Goal: Complete application form: Complete application form

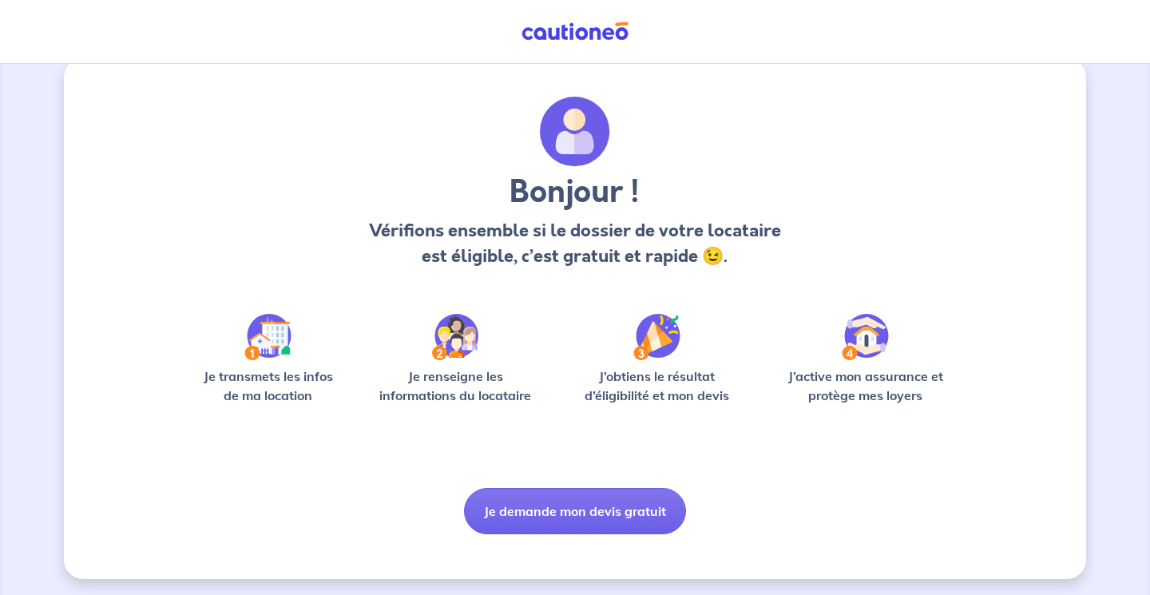
scroll to position [28, 0]
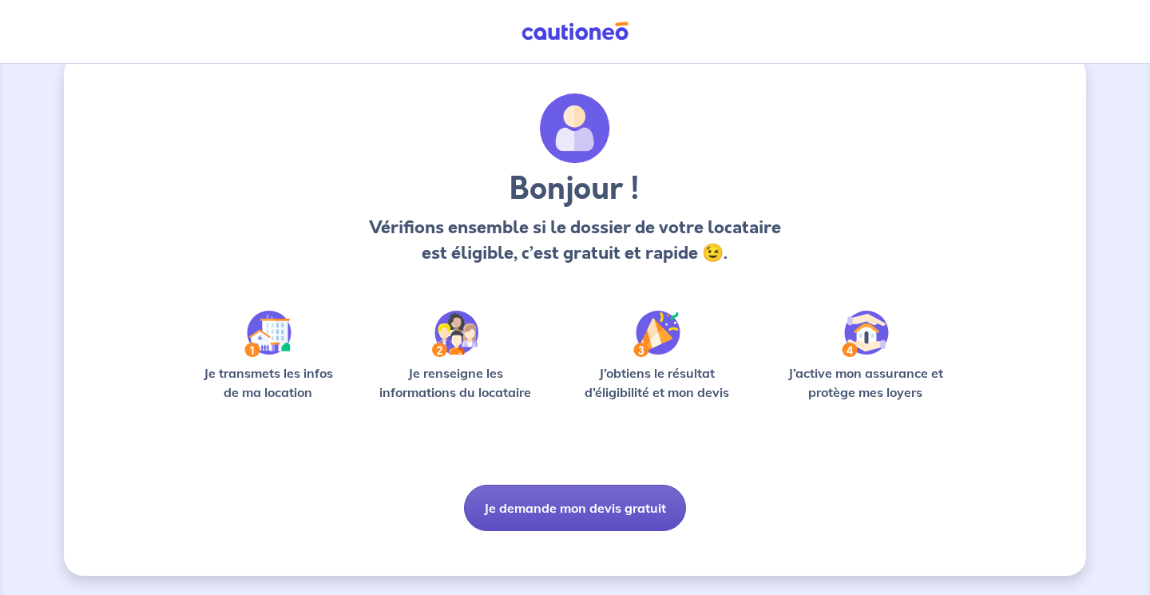
click at [574, 507] on button "Je demande mon devis gratuit" at bounding box center [575, 508] width 222 height 46
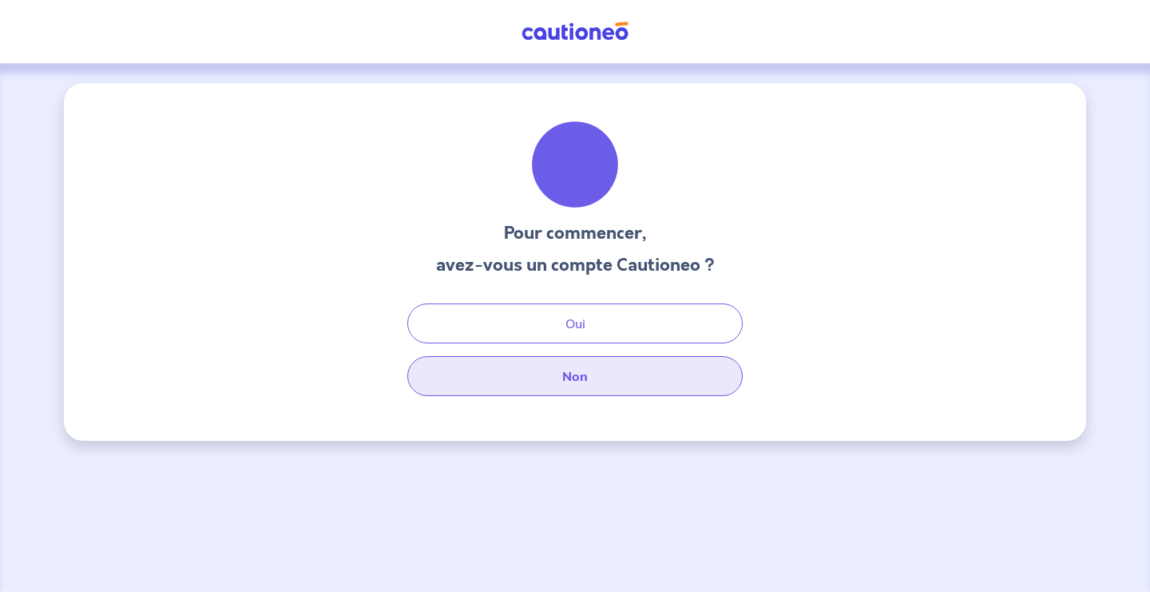
click at [578, 378] on button "Non" at bounding box center [574, 376] width 335 height 40
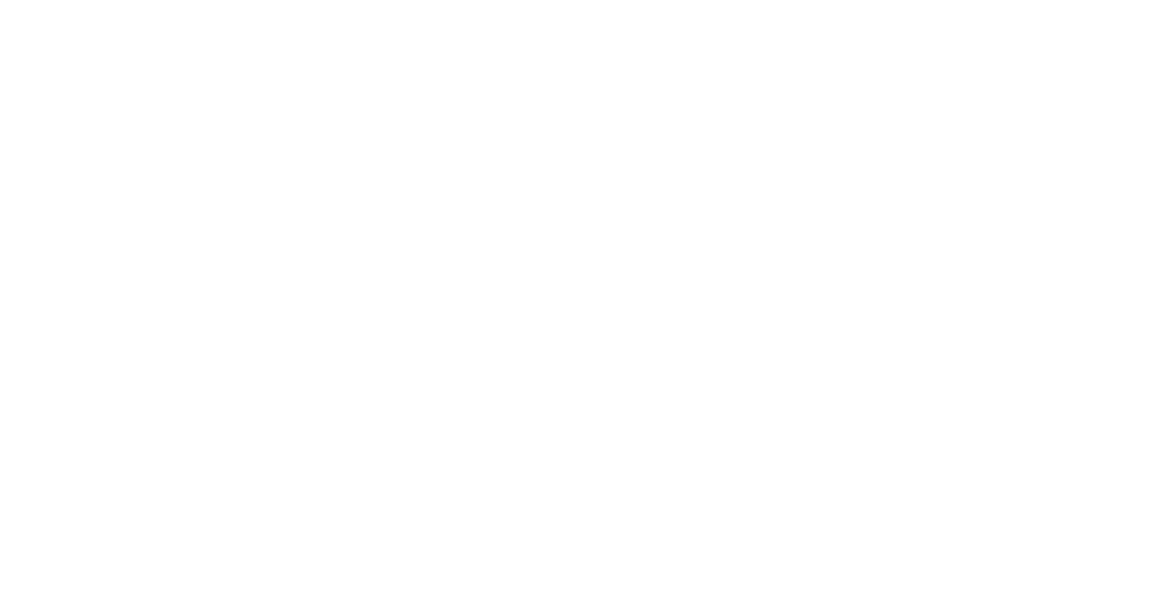
select select "FR"
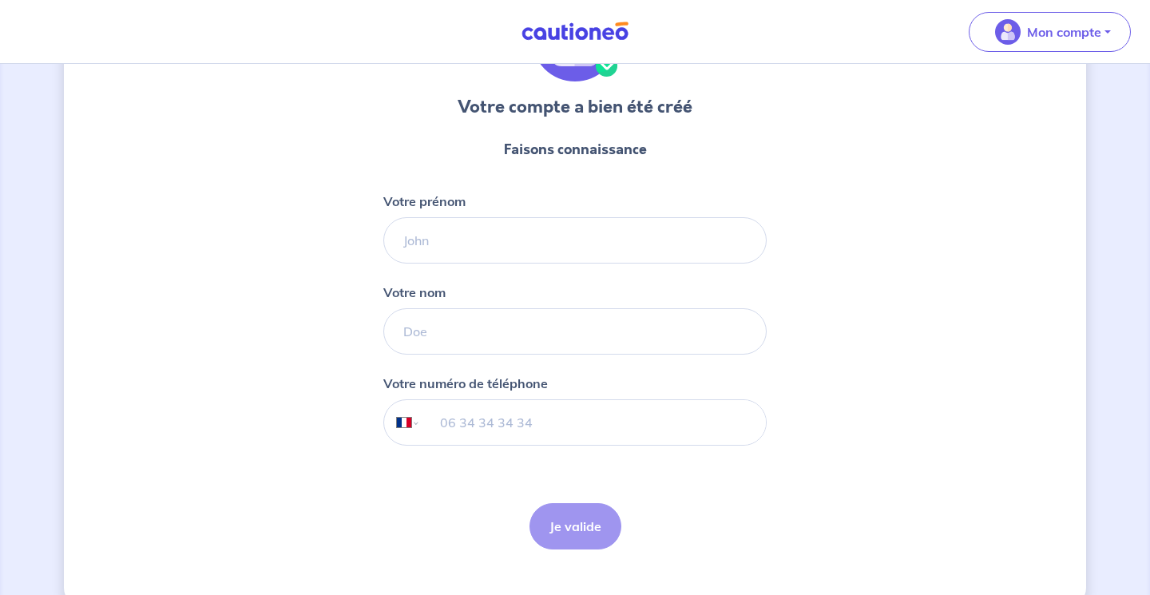
scroll to position [128, 0]
click at [494, 243] on input "Votre prénom" at bounding box center [574, 239] width 383 height 46
type input "LOIC"
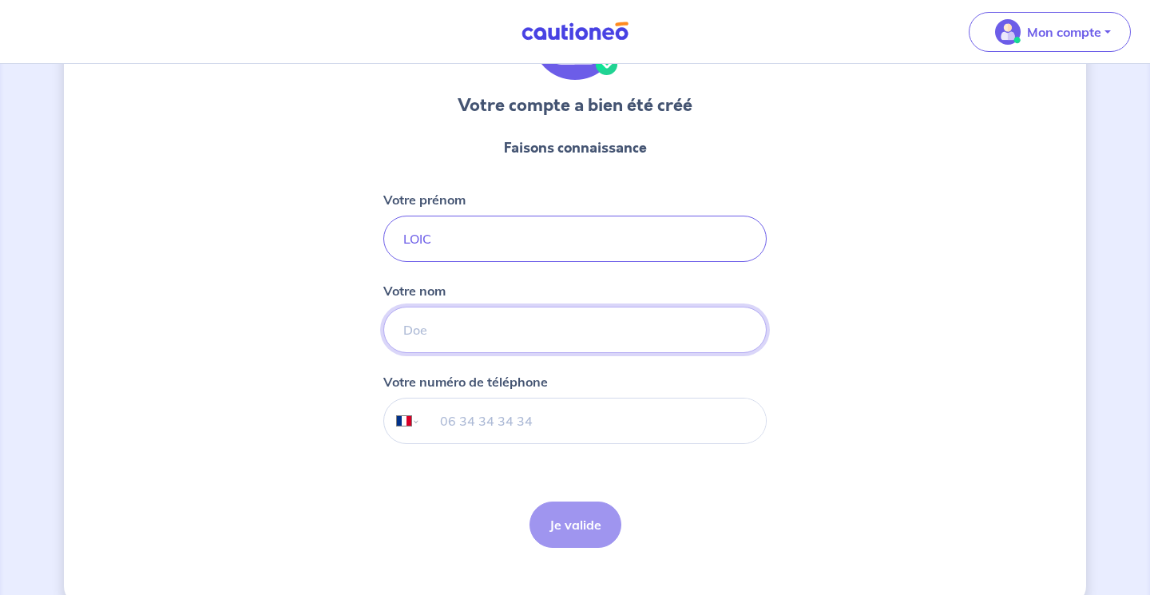
click at [549, 327] on input "Votre nom" at bounding box center [574, 330] width 383 height 46
type input "GALL"
click at [533, 410] on input "tel" at bounding box center [593, 420] width 345 height 45
type input "06 74 96 36 83"
click at [563, 525] on button "Je valide" at bounding box center [575, 524] width 92 height 46
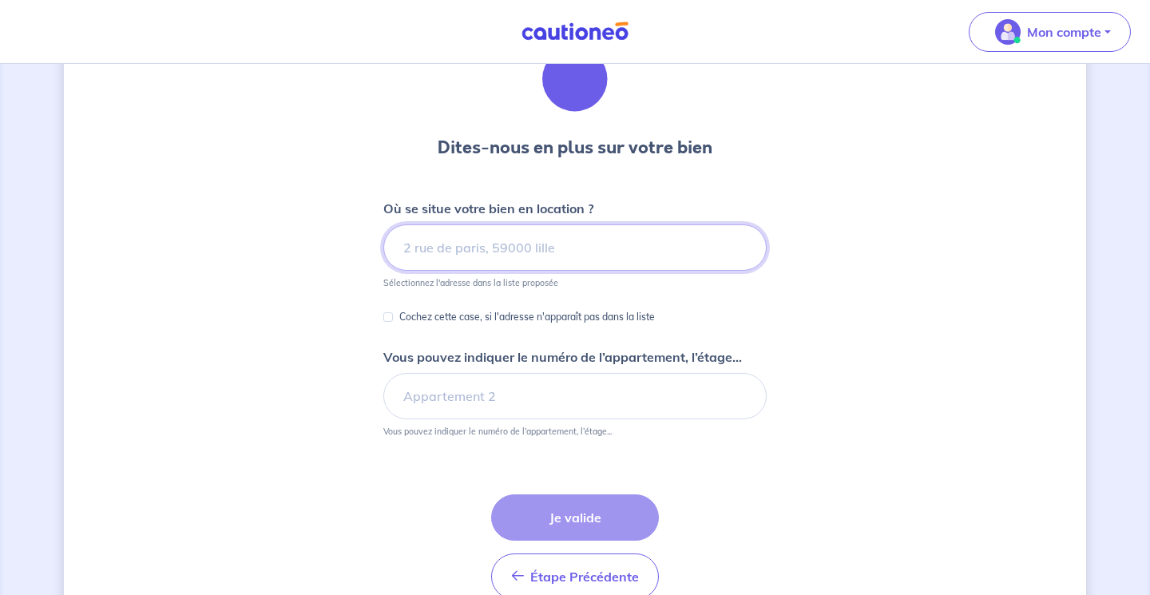
scroll to position [91, 0]
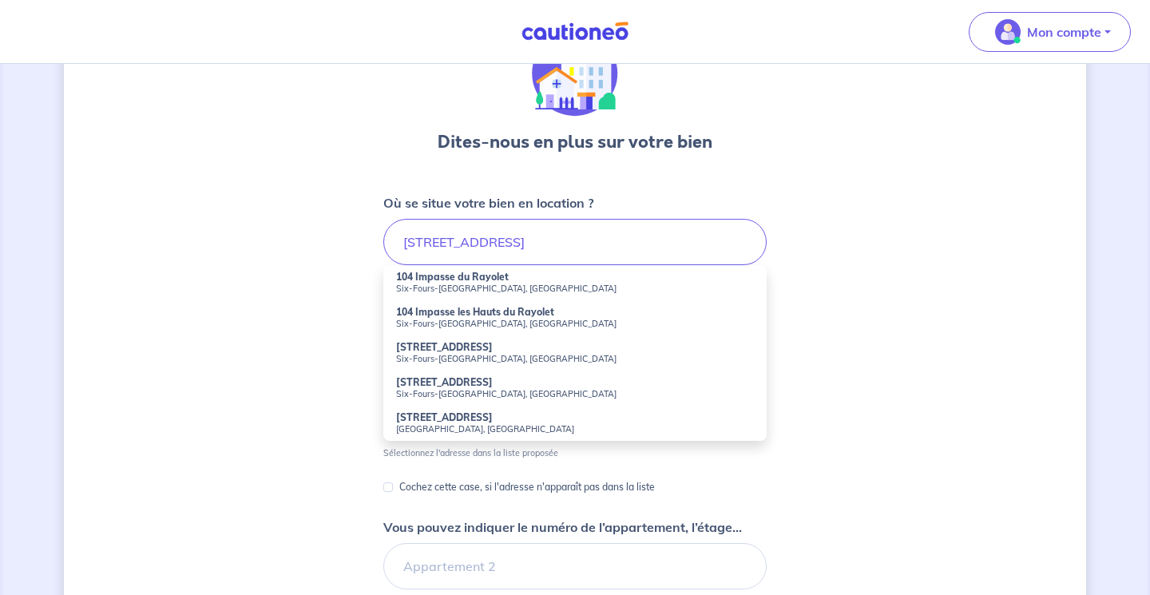
click at [486, 282] on strong "104 Impasse du Rayolet" at bounding box center [452, 277] width 113 height 12
type input "104 Impasse du Rayolet, Six-Fours-[GEOGRAPHIC_DATA], [GEOGRAPHIC_DATA]"
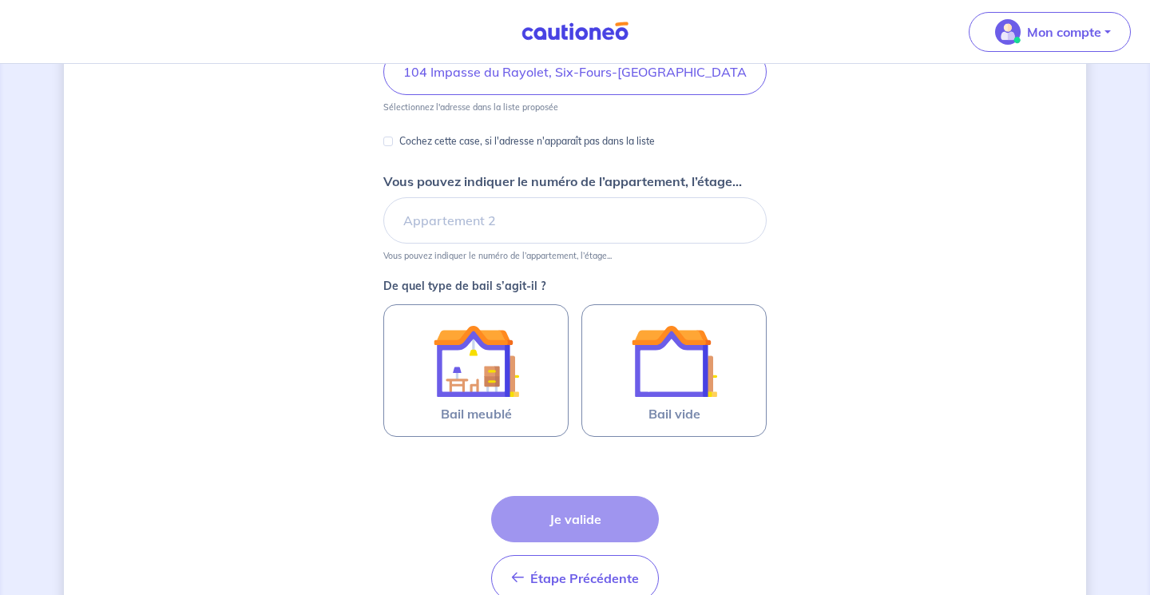
scroll to position [266, 0]
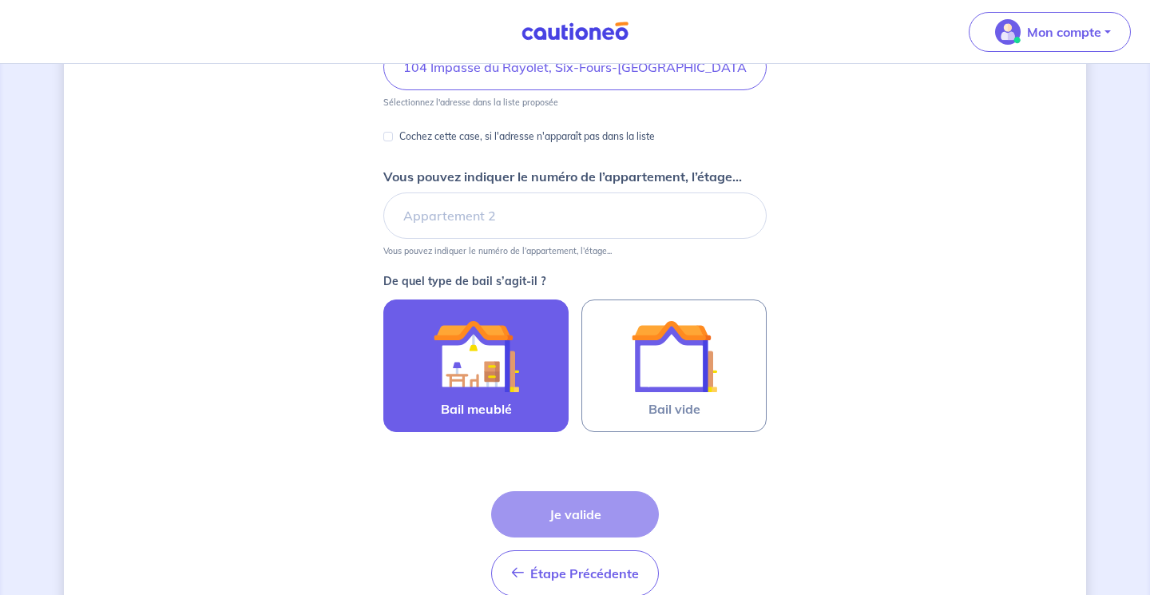
click at [522, 379] on div at bounding box center [475, 356] width 145 height 86
click at [0, 0] on input "Bail meublé" at bounding box center [0, 0] width 0 height 0
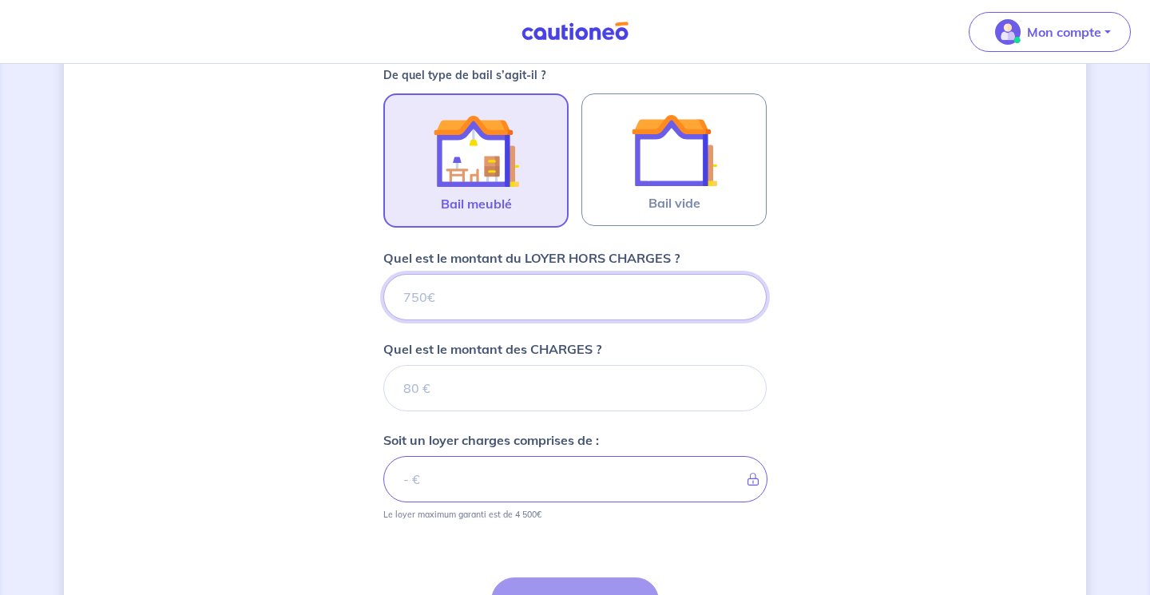
scroll to position [464, 0]
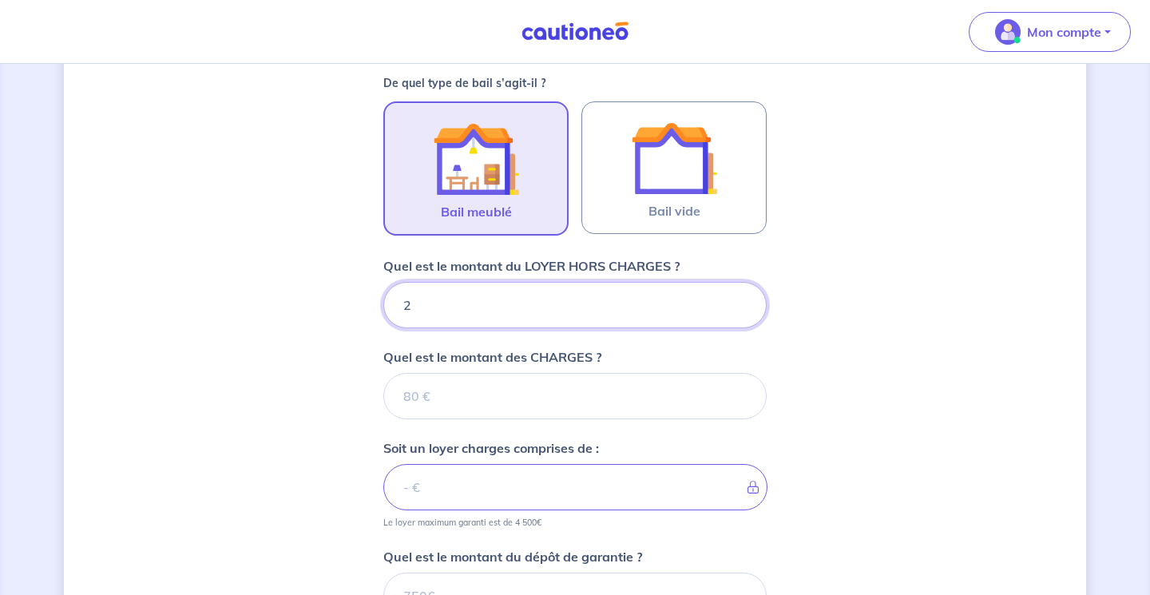
type input "22"
type input "229"
type input "2290"
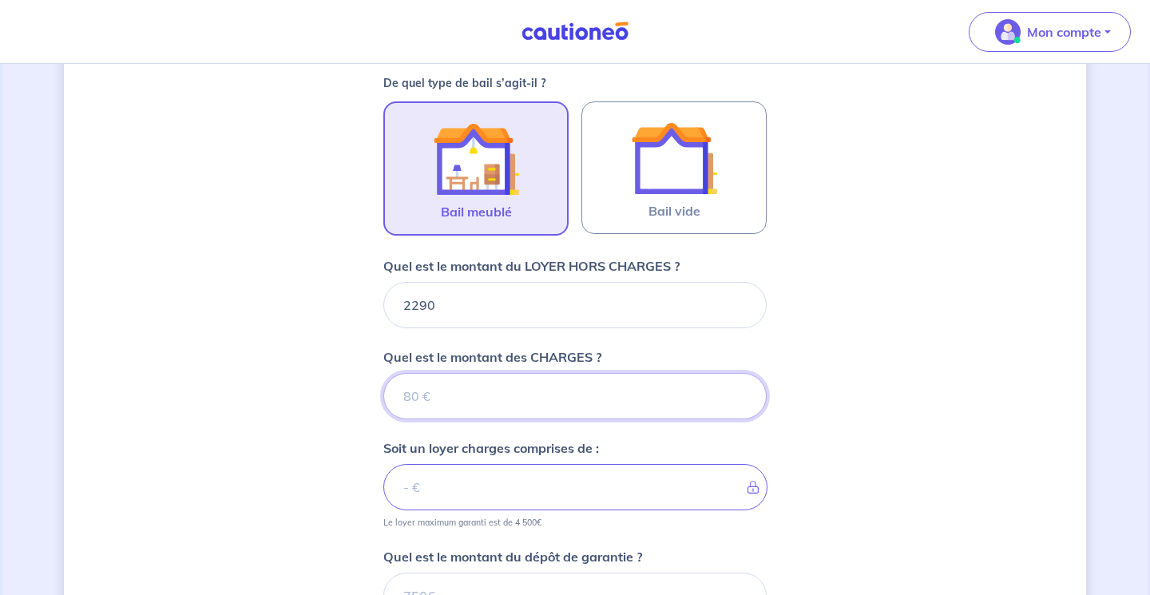
click at [682, 405] on input "Quel est le montant des CHARGES ?" at bounding box center [574, 396] width 383 height 46
type input "0"
type input "2290"
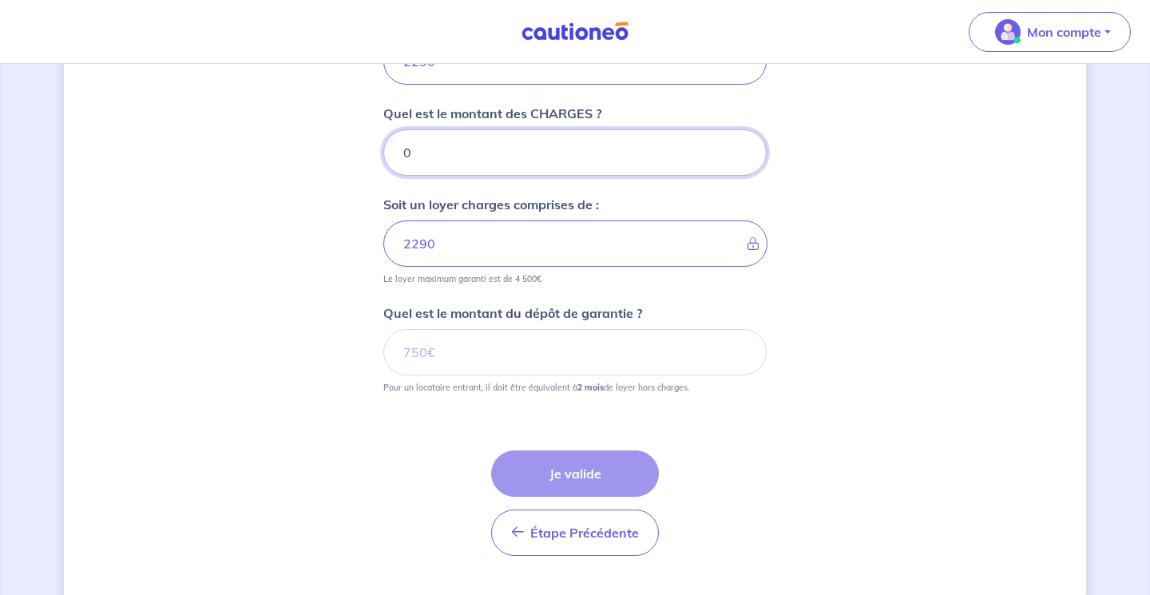
scroll to position [710, 0]
type input "0"
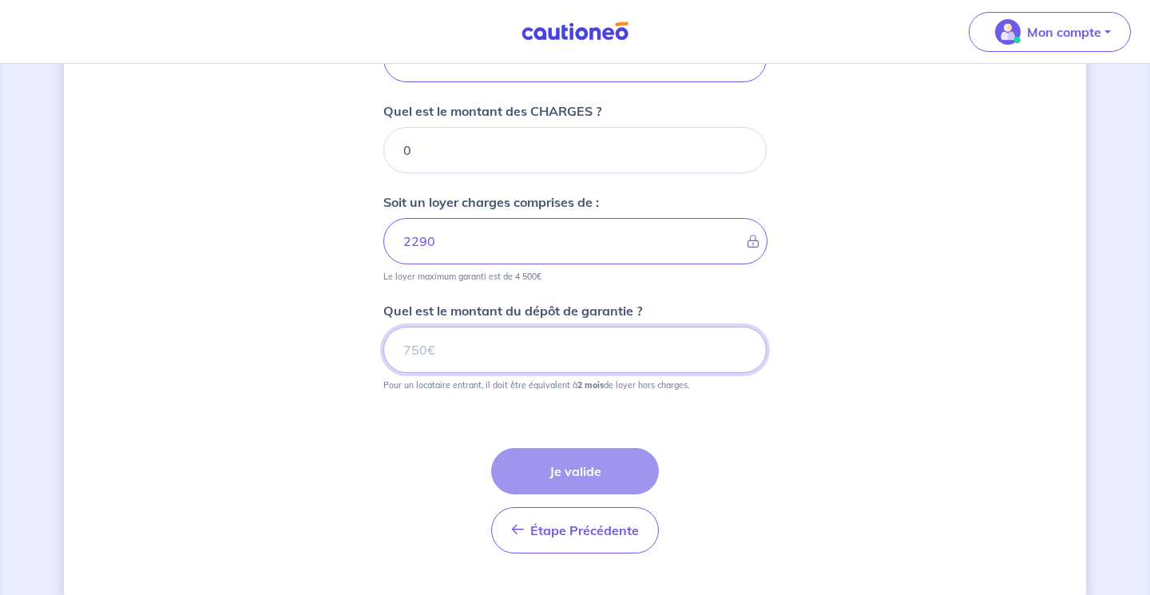
click at [623, 359] on input "Quel est le montant du dépôt de garantie ?" at bounding box center [574, 350] width 383 height 46
type input "4580"
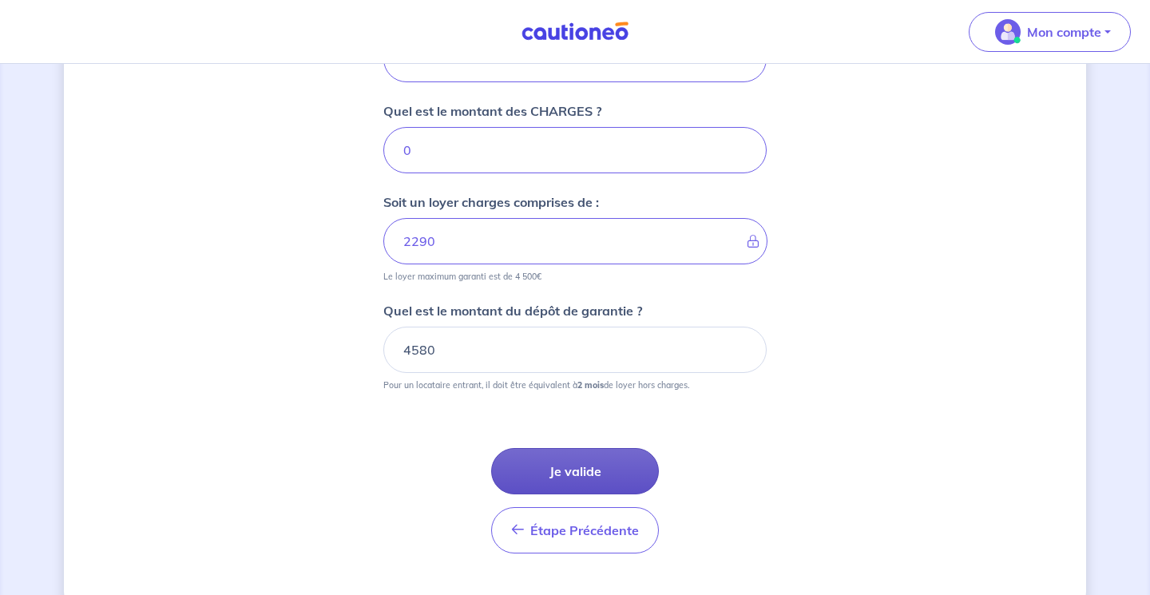
click at [628, 457] on button "Je valide" at bounding box center [575, 471] width 168 height 46
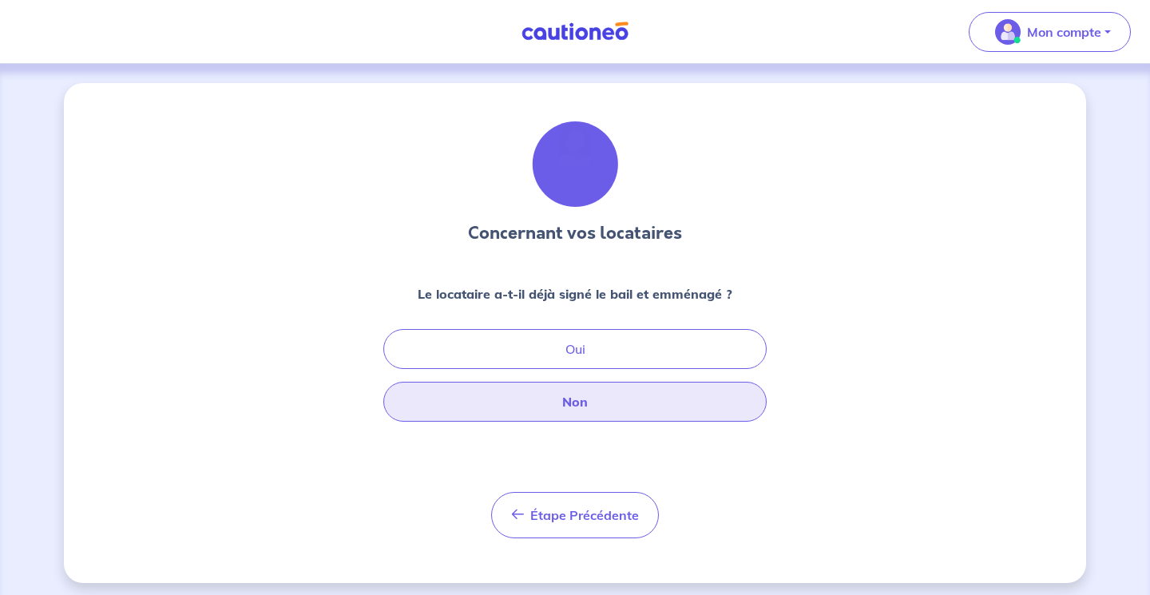
click at [598, 398] on button "Non" at bounding box center [574, 402] width 383 height 40
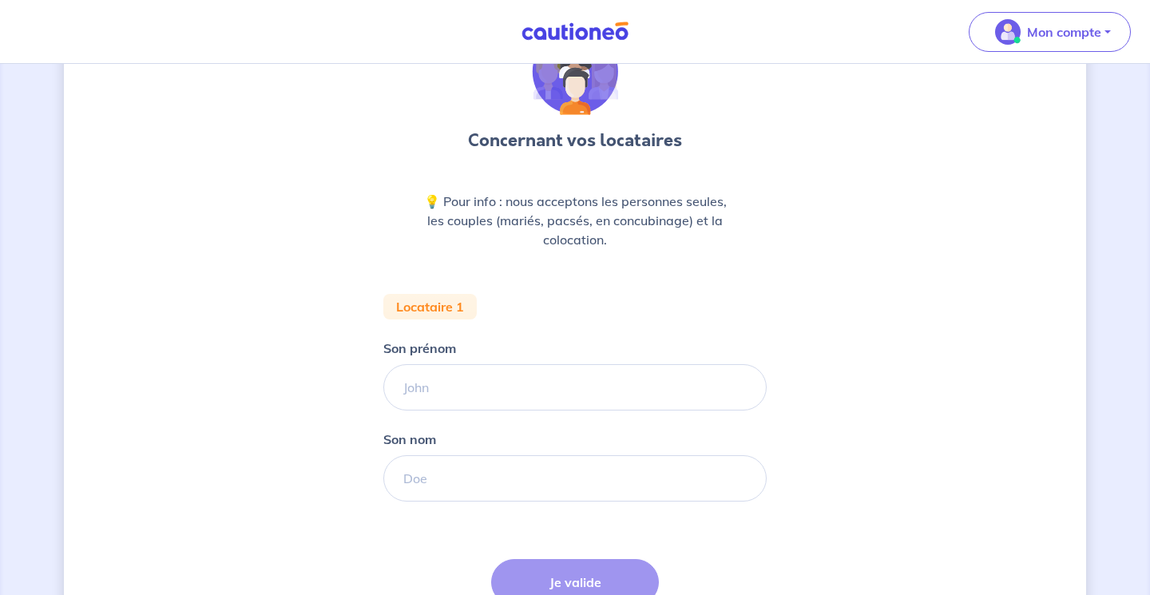
scroll to position [94, 0]
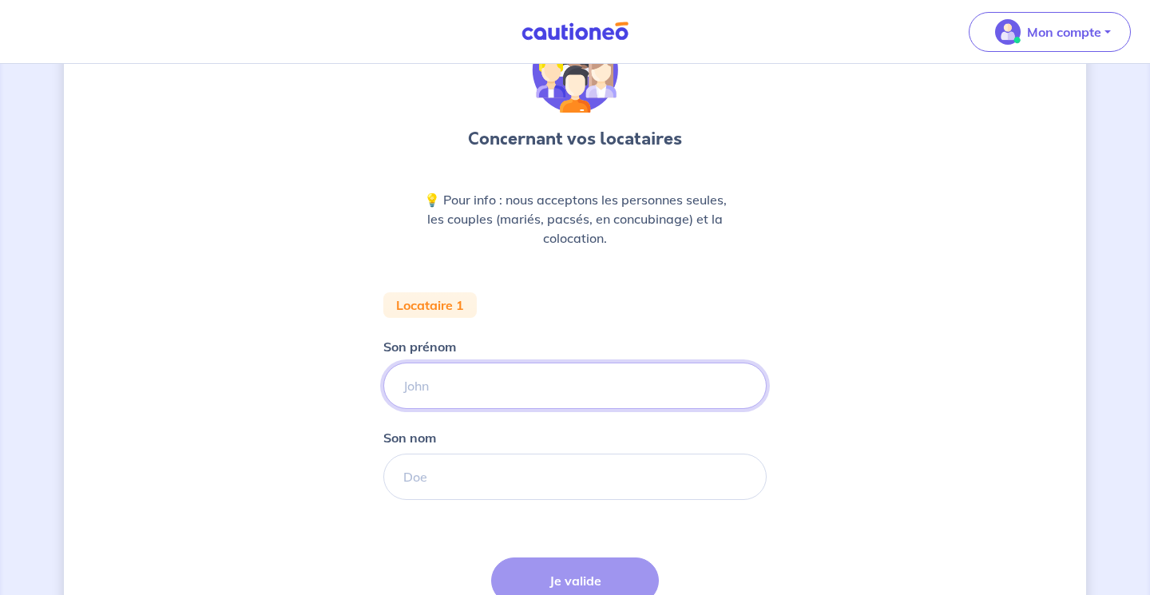
click at [589, 394] on input "Son prénom" at bounding box center [574, 385] width 383 height 46
type input "LOIC"
click at [527, 488] on input "Son nom" at bounding box center [574, 476] width 383 height 46
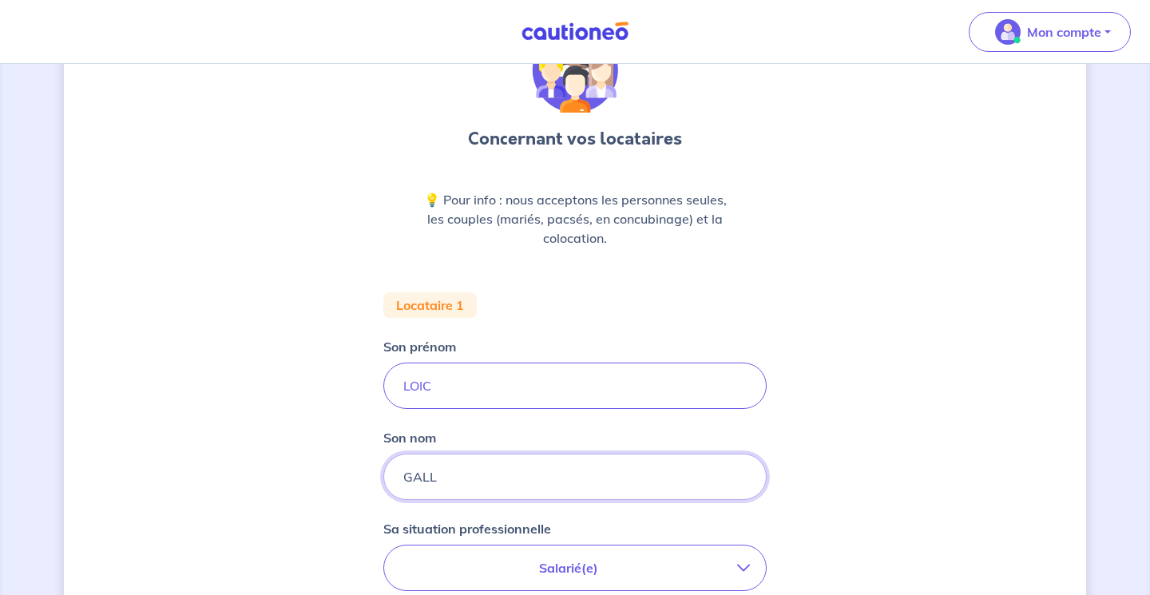
type input "GALL"
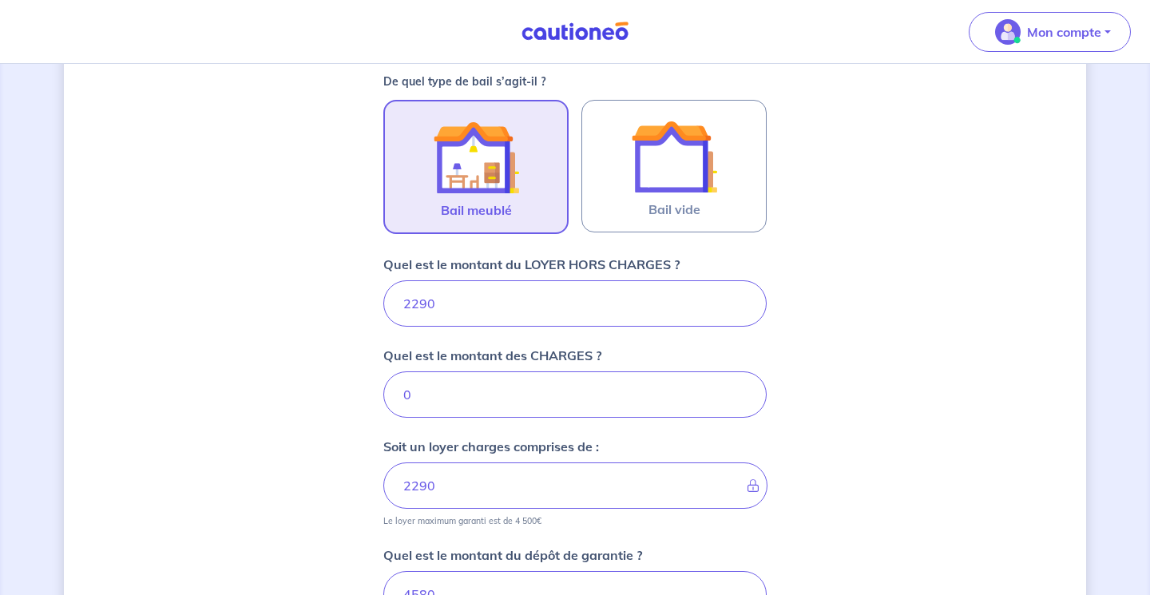
scroll to position [471, 0]
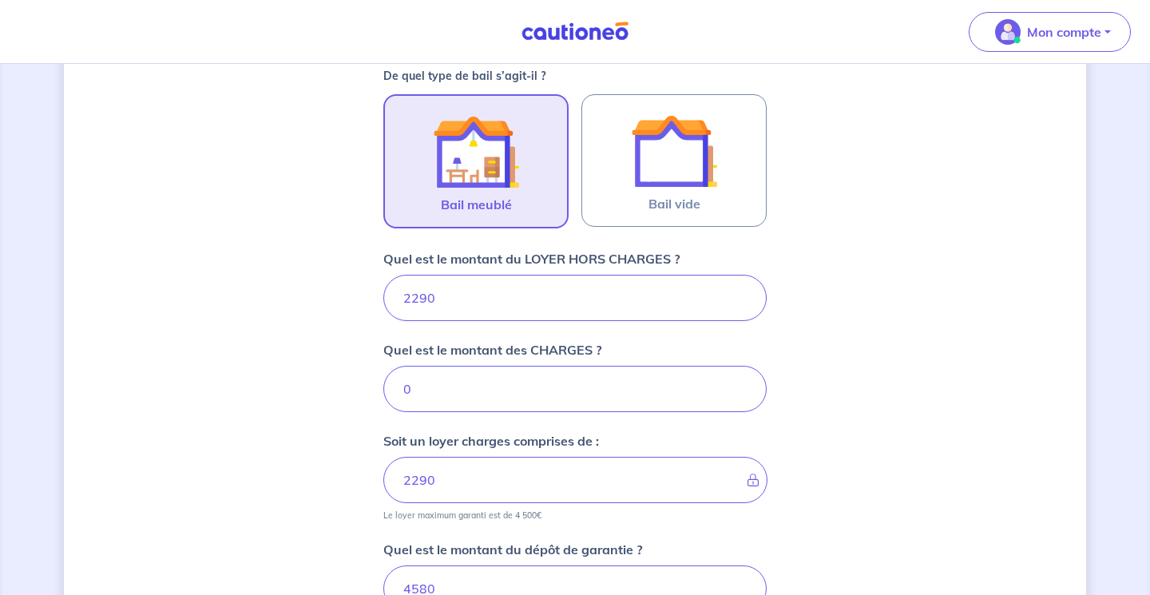
select select "FR"
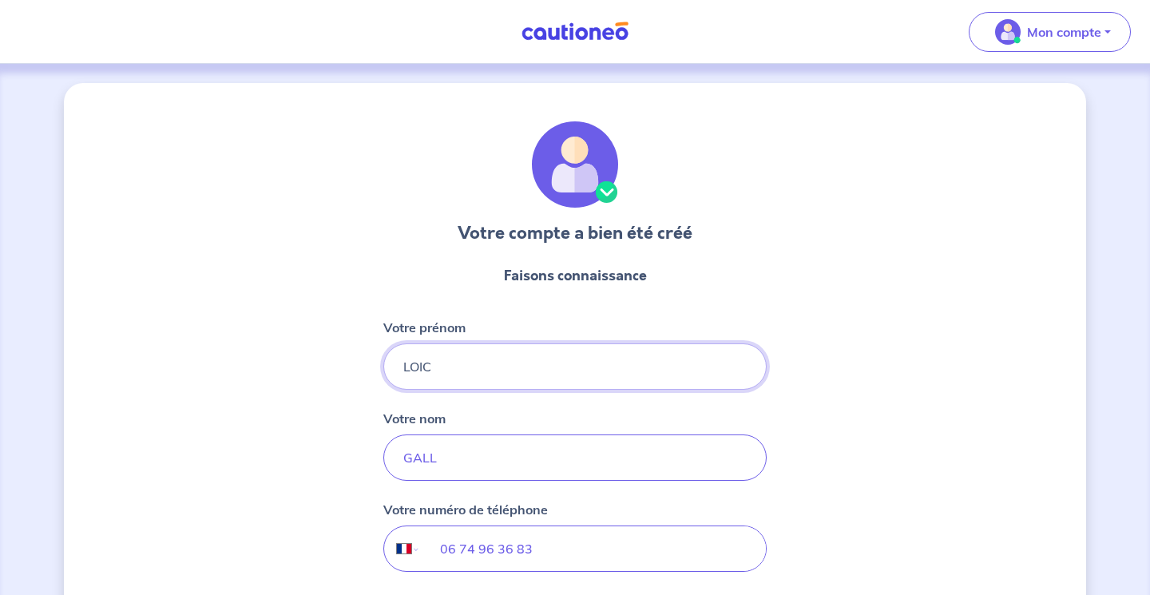
click at [442, 366] on input "LOIC" at bounding box center [574, 366] width 383 height 46
type input "L"
type input "[PERSON_NAME]"
click at [453, 453] on input "GALL" at bounding box center [574, 457] width 383 height 46
type input "G"
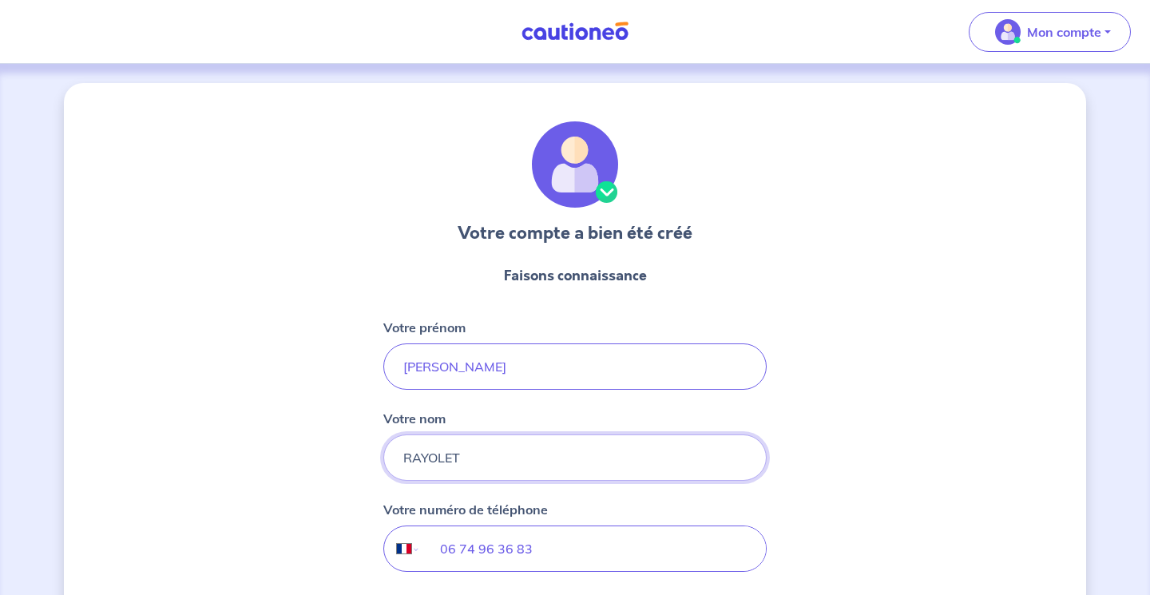
type input "RAYOLET"
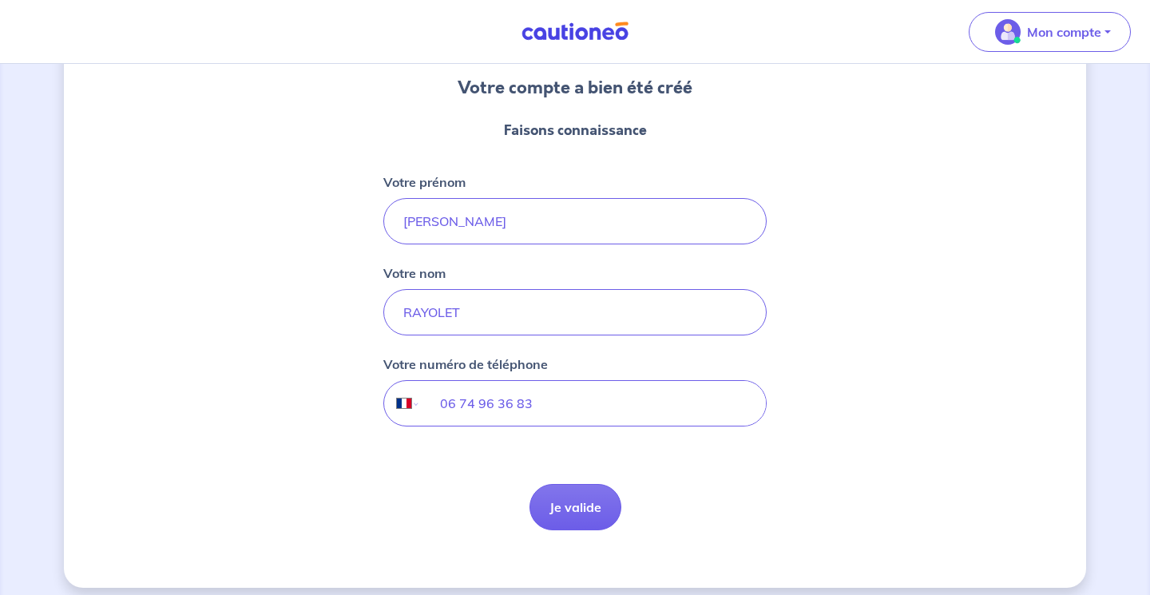
scroll to position [157, 0]
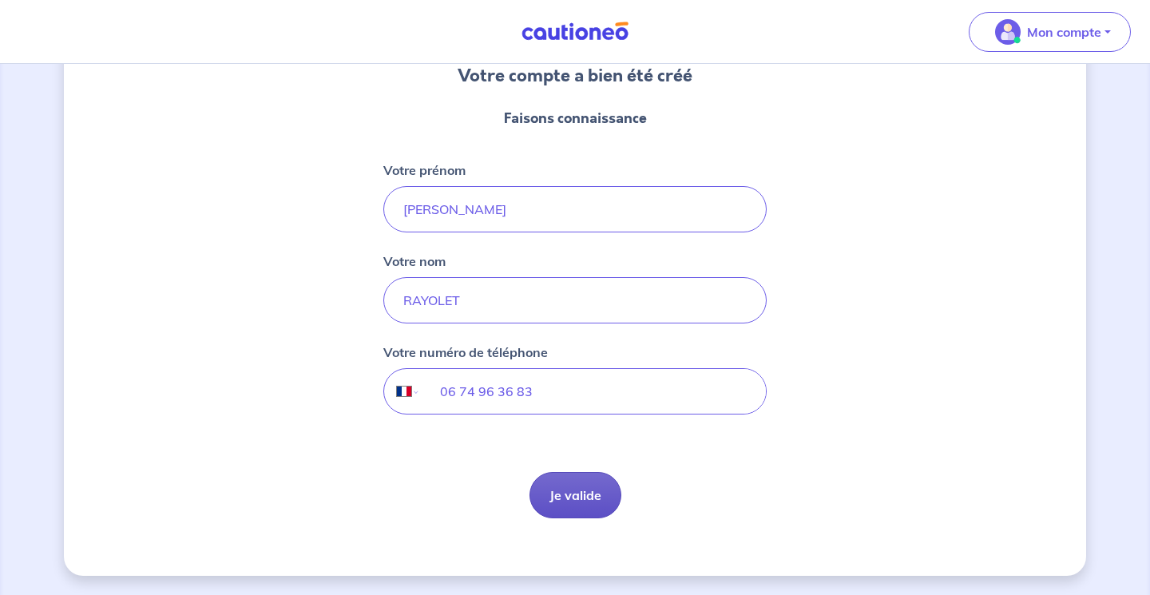
click at [582, 493] on button "Je valide" at bounding box center [575, 495] width 92 height 46
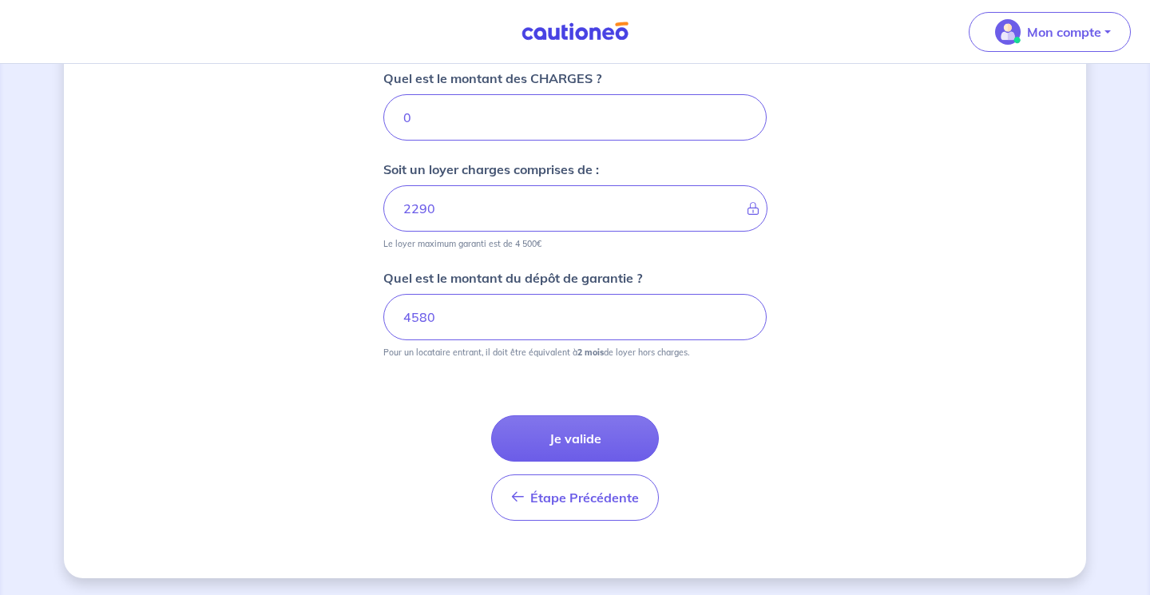
scroll to position [745, 0]
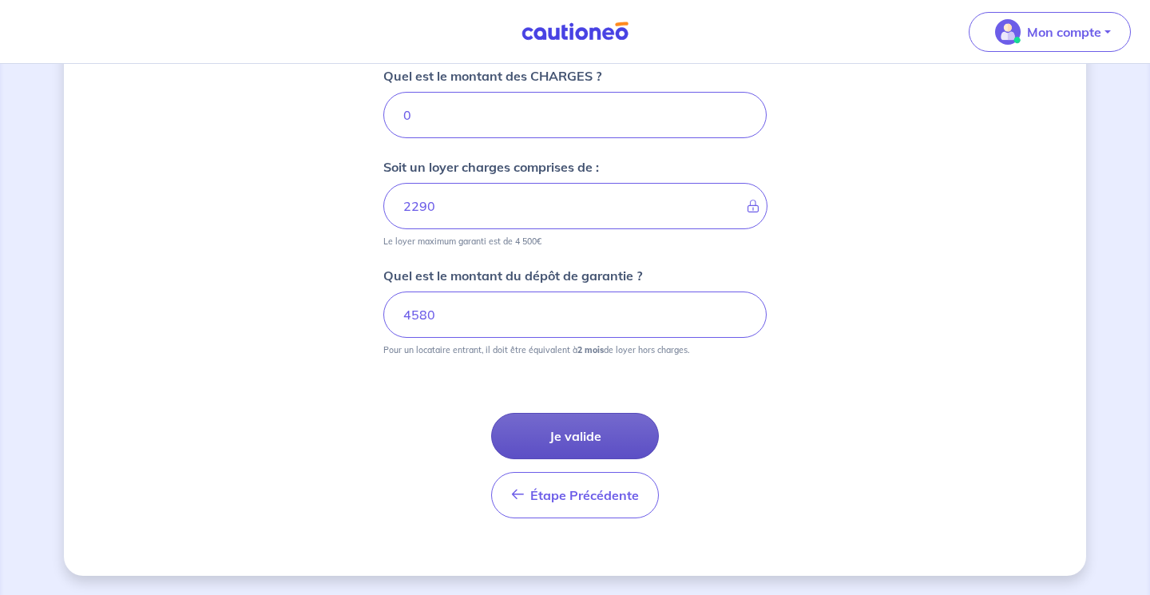
click at [594, 425] on button "Je valide" at bounding box center [575, 436] width 168 height 46
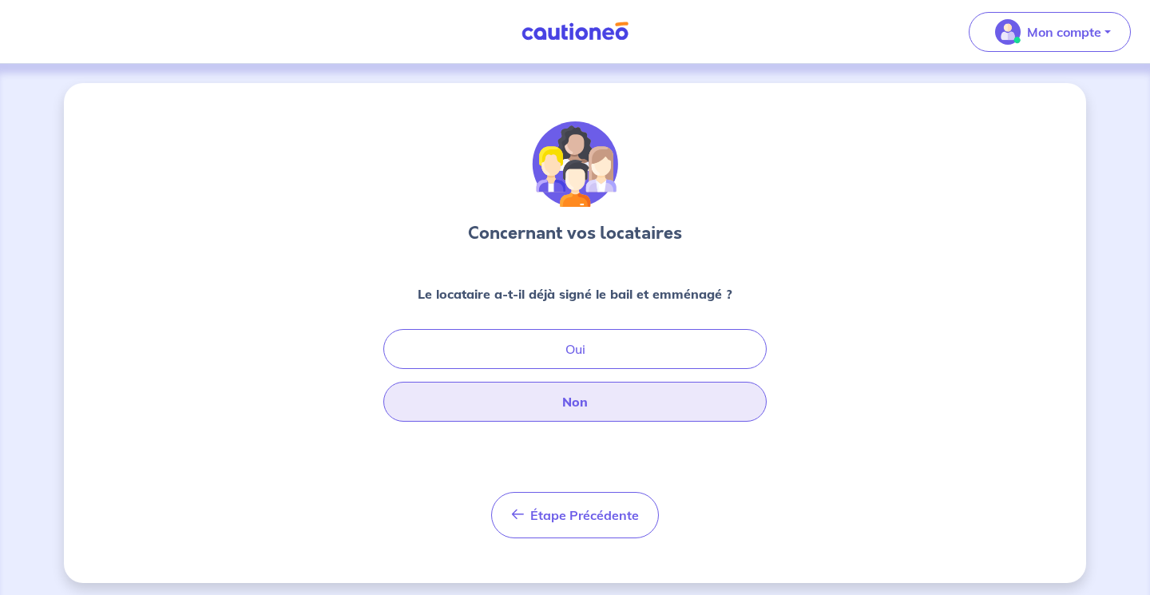
click at [601, 413] on button "Non" at bounding box center [574, 402] width 383 height 40
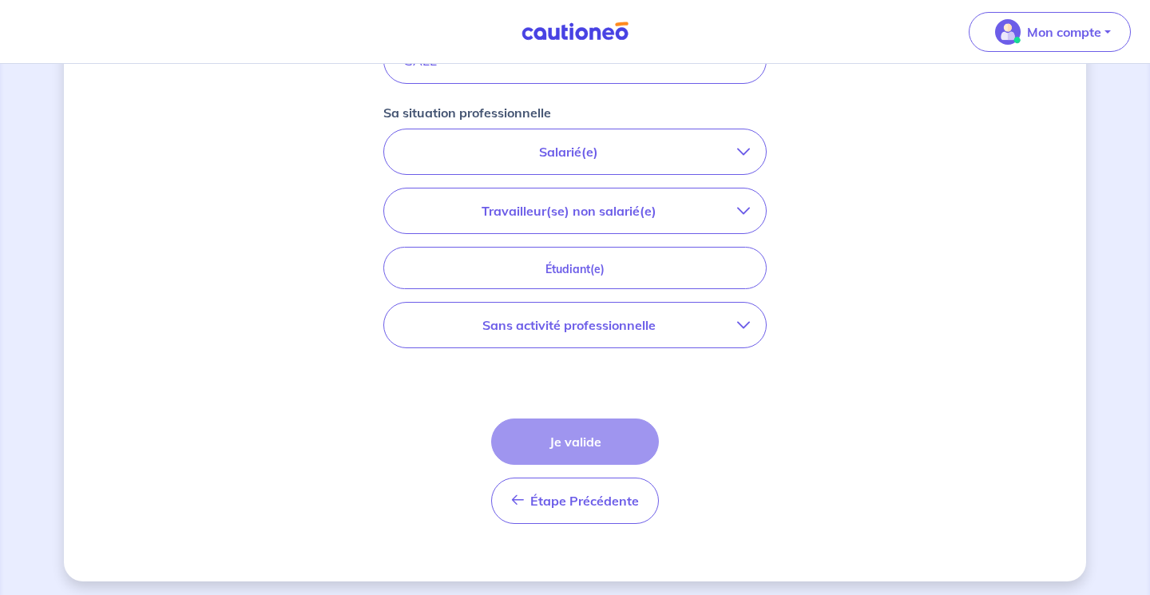
scroll to position [516, 0]
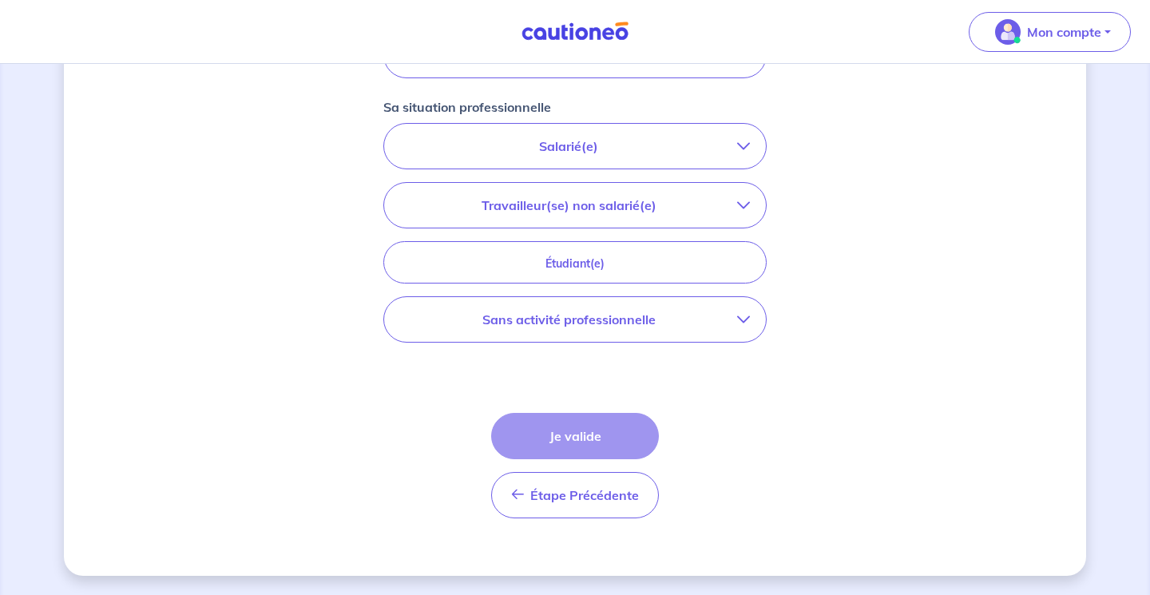
click at [716, 315] on p "Sans activité professionnelle" at bounding box center [568, 319] width 337 height 19
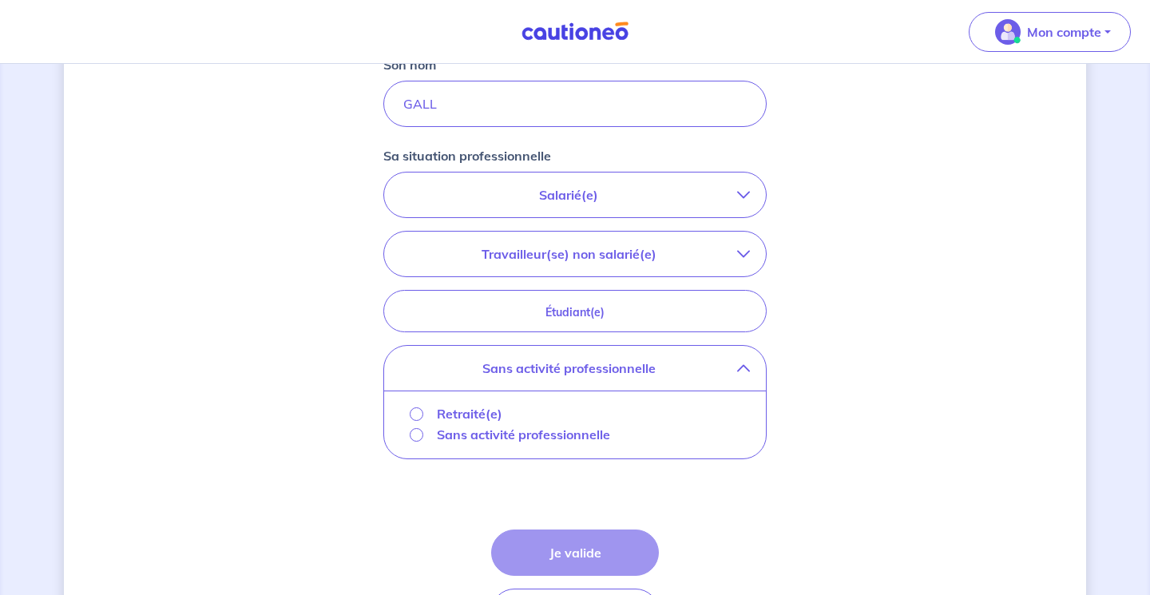
scroll to position [462, 0]
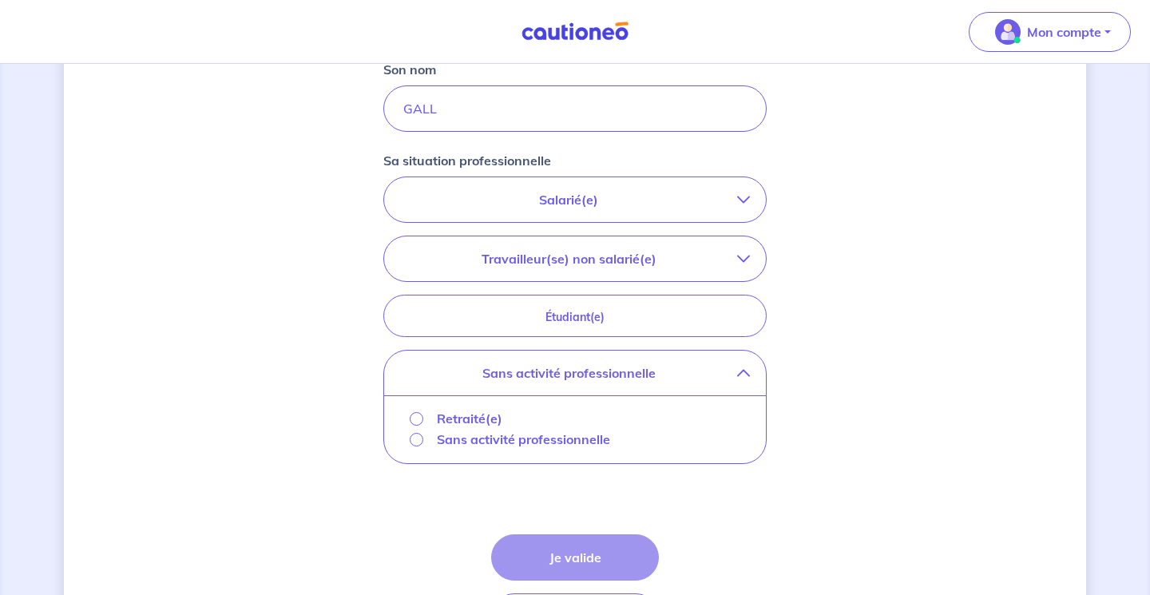
click at [706, 267] on p "Travailleur(se) non salarié(e)" at bounding box center [568, 258] width 337 height 19
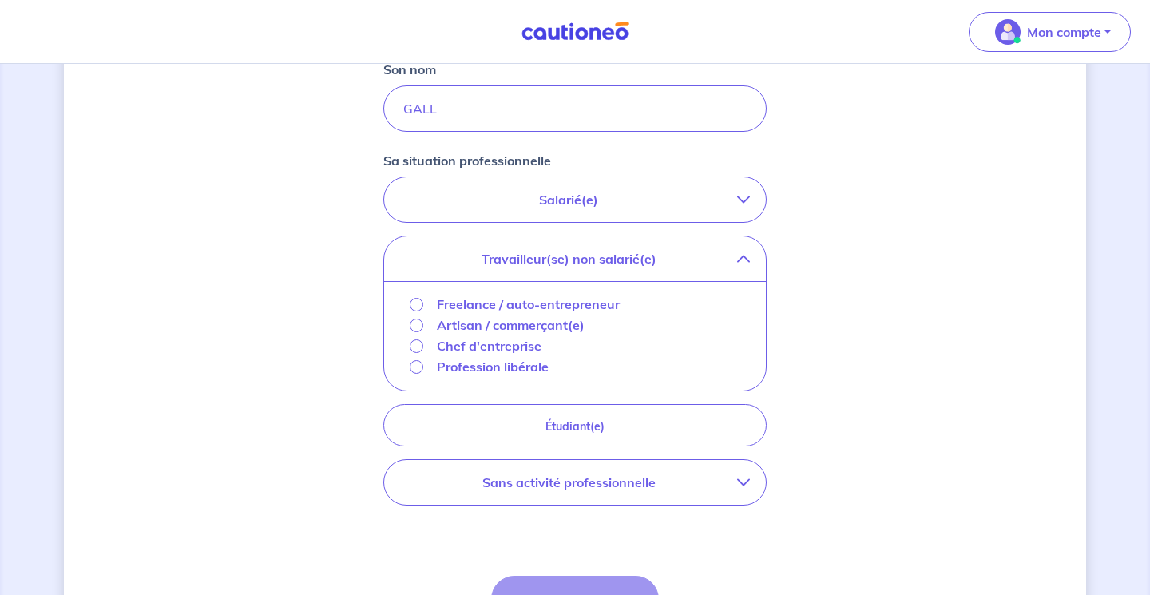
click at [517, 368] on p "Profession libérale" at bounding box center [493, 366] width 112 height 19
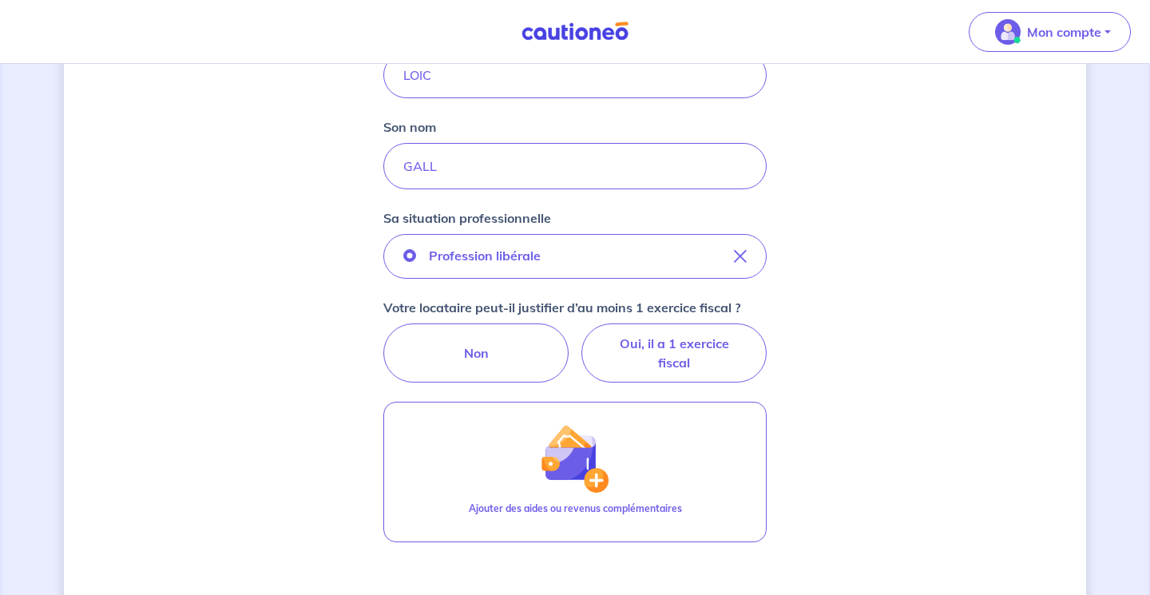
scroll to position [403, 0]
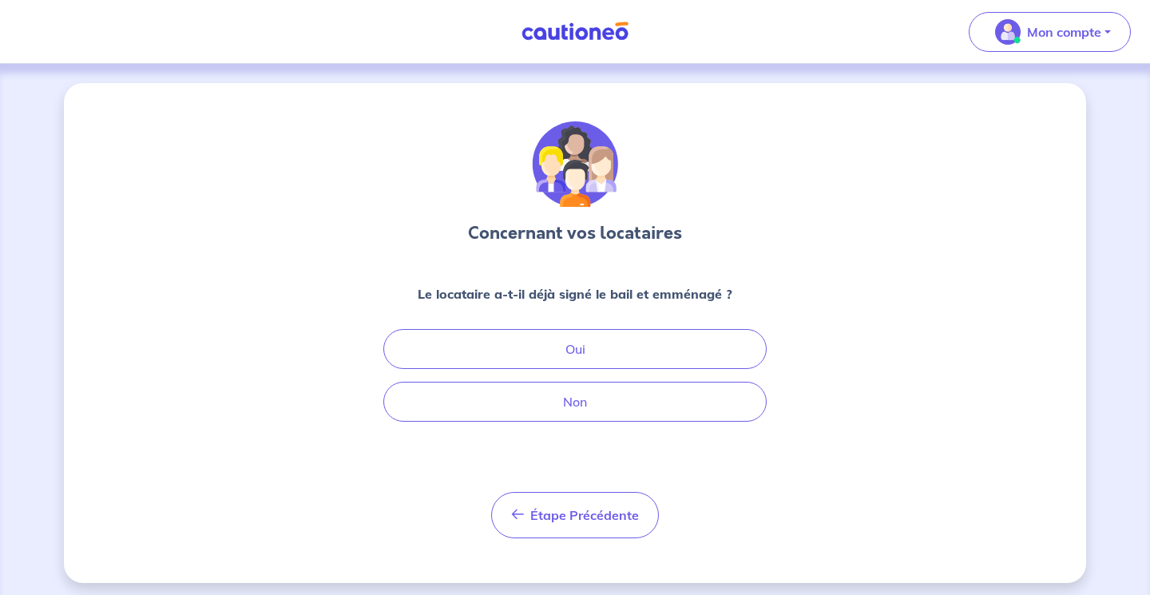
scroll to position [7, 0]
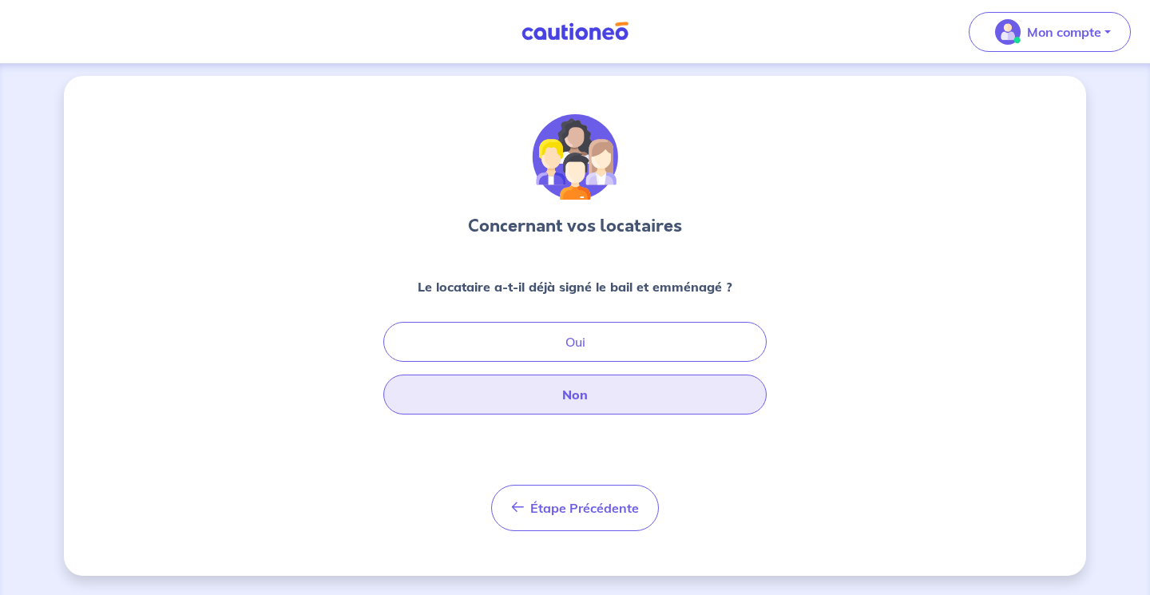
click at [513, 391] on button "Non" at bounding box center [574, 394] width 383 height 40
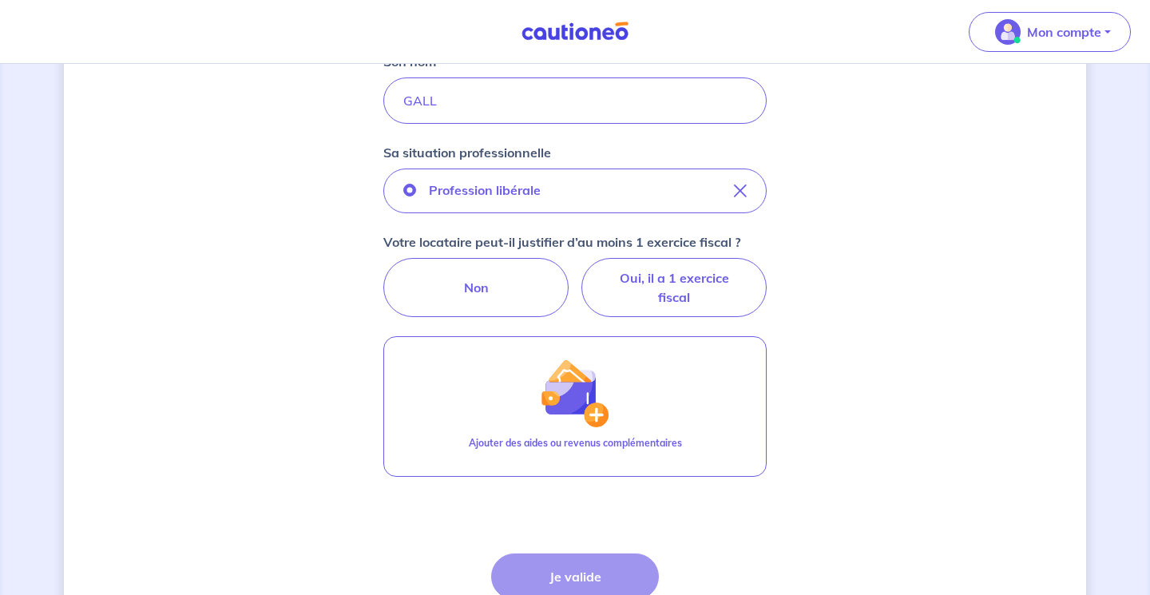
scroll to position [454, 0]
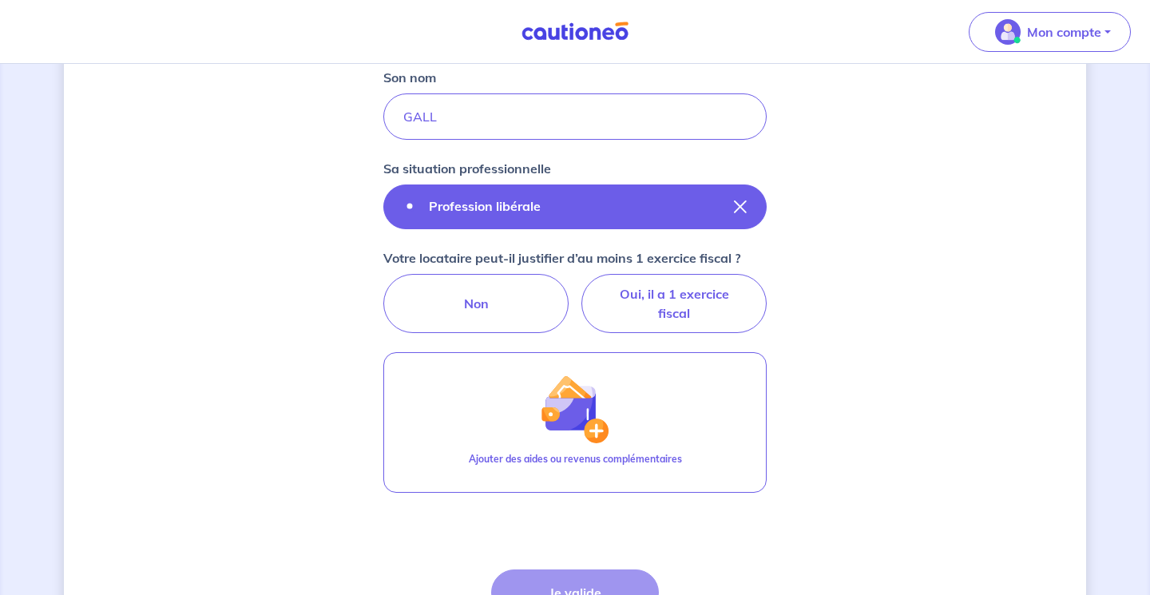
click at [737, 212] on icon "button" at bounding box center [740, 206] width 13 height 13
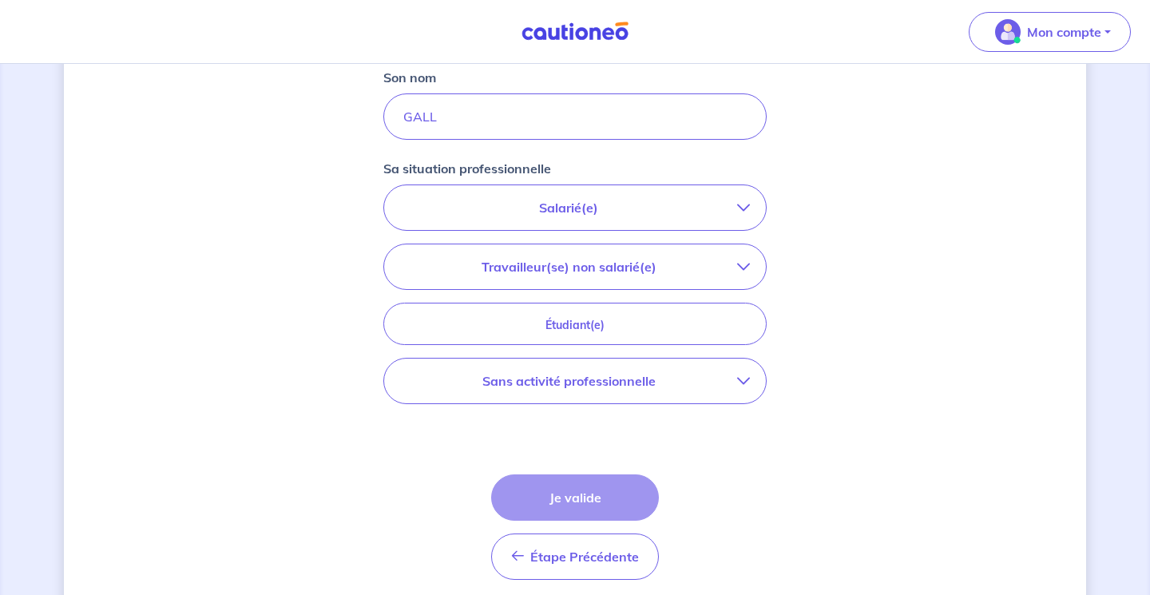
click at [682, 378] on p "Sans activité professionnelle" at bounding box center [568, 380] width 337 height 19
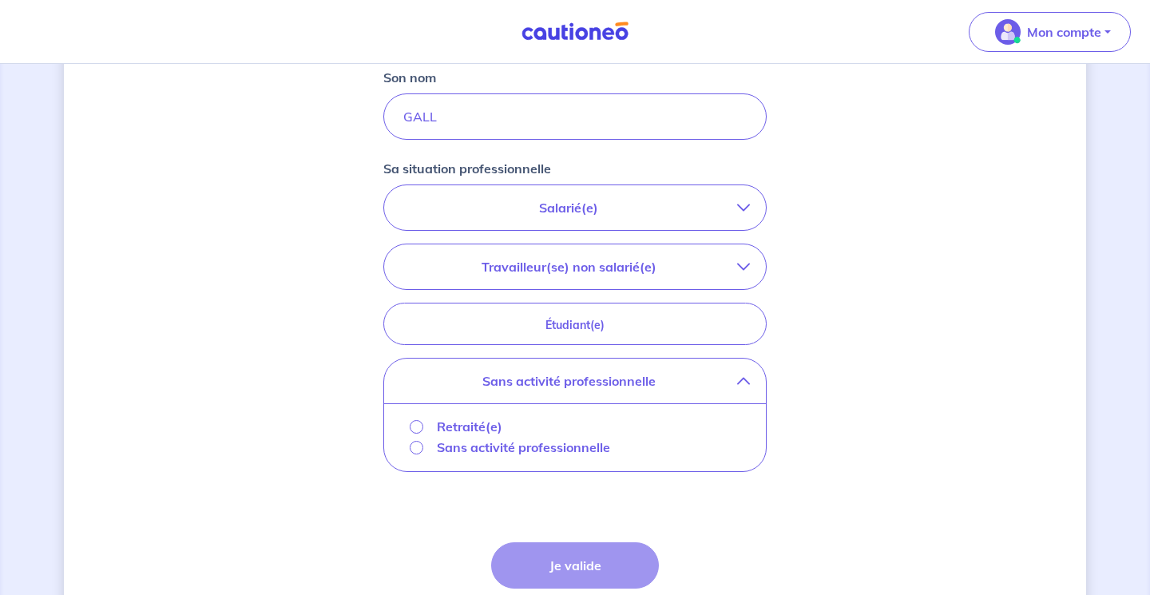
click at [595, 447] on p "Sans activité professionnelle" at bounding box center [523, 447] width 173 height 19
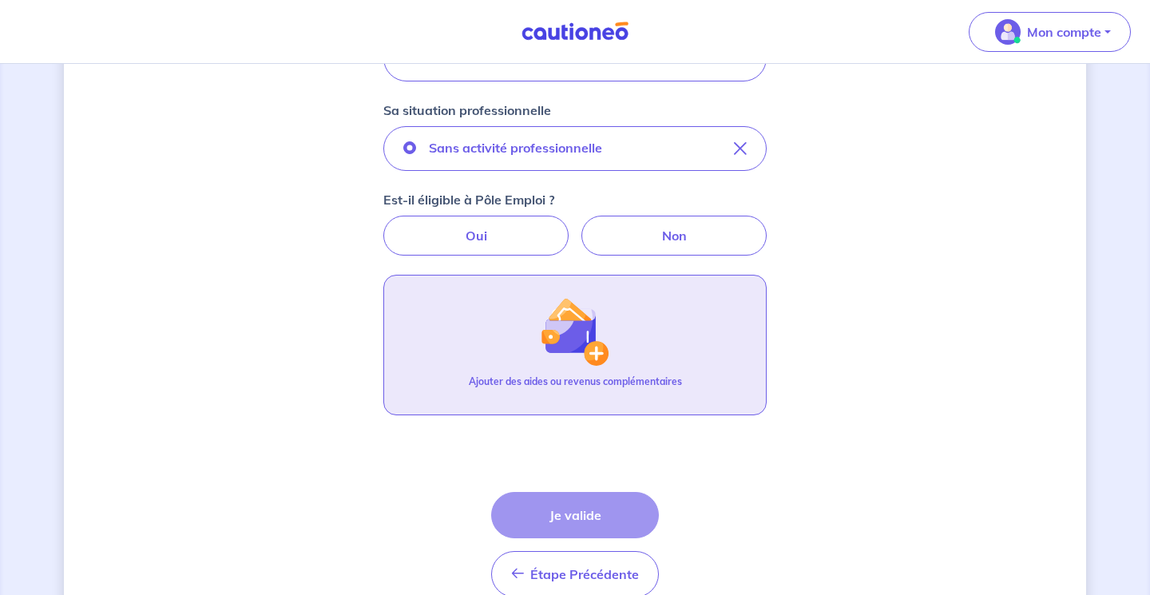
scroll to position [505, 0]
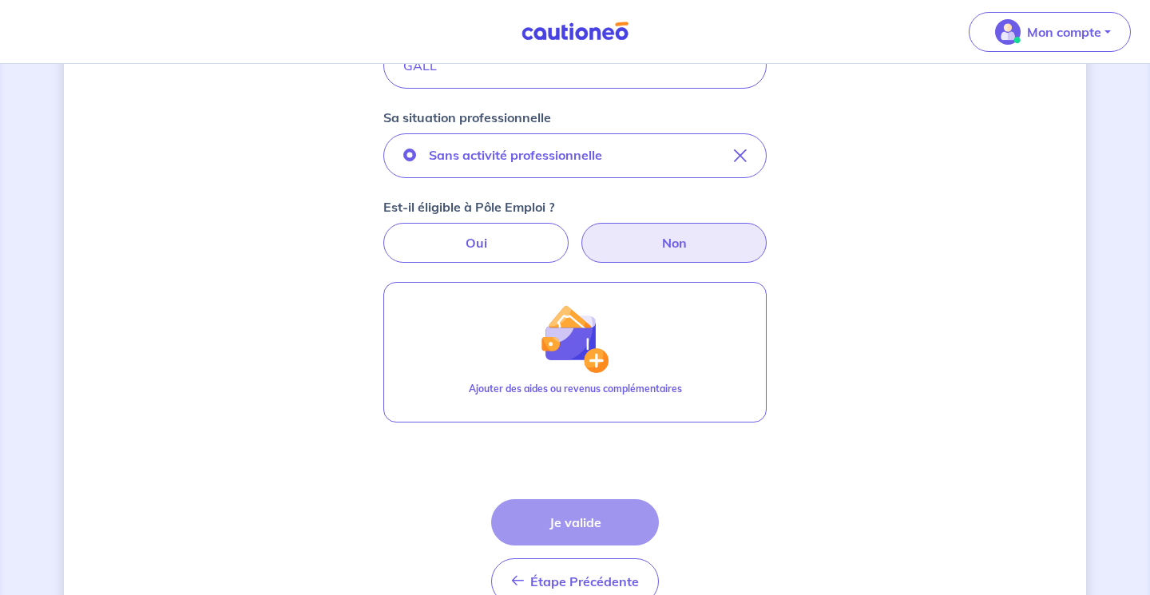
click at [656, 248] on label "Non" at bounding box center [673, 243] width 185 height 40
click at [580, 233] on input "Non" at bounding box center [575, 228] width 10 height 10
radio input "true"
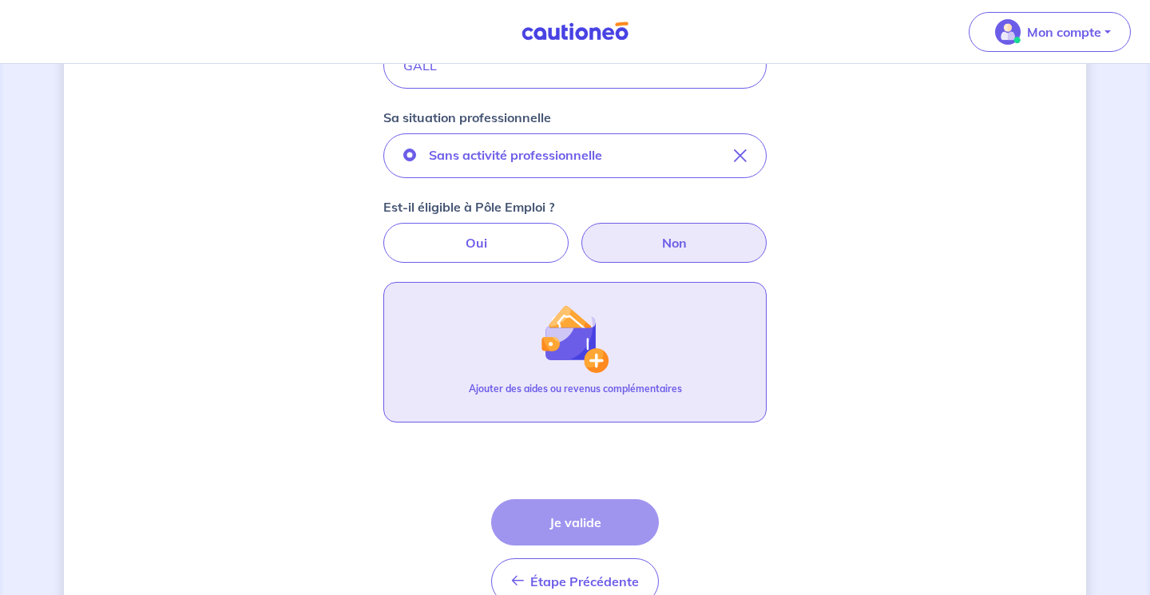
click at [595, 363] on img "button" at bounding box center [575, 338] width 69 height 69
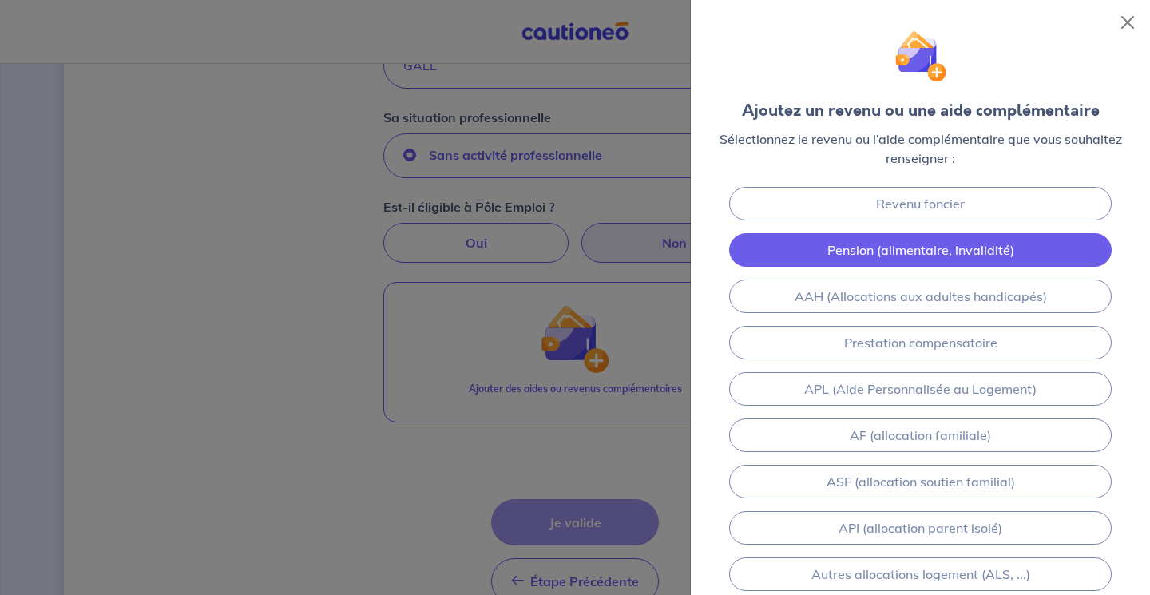
click at [869, 250] on link "Pension (alimentaire, invalidité)" at bounding box center [920, 250] width 382 height 34
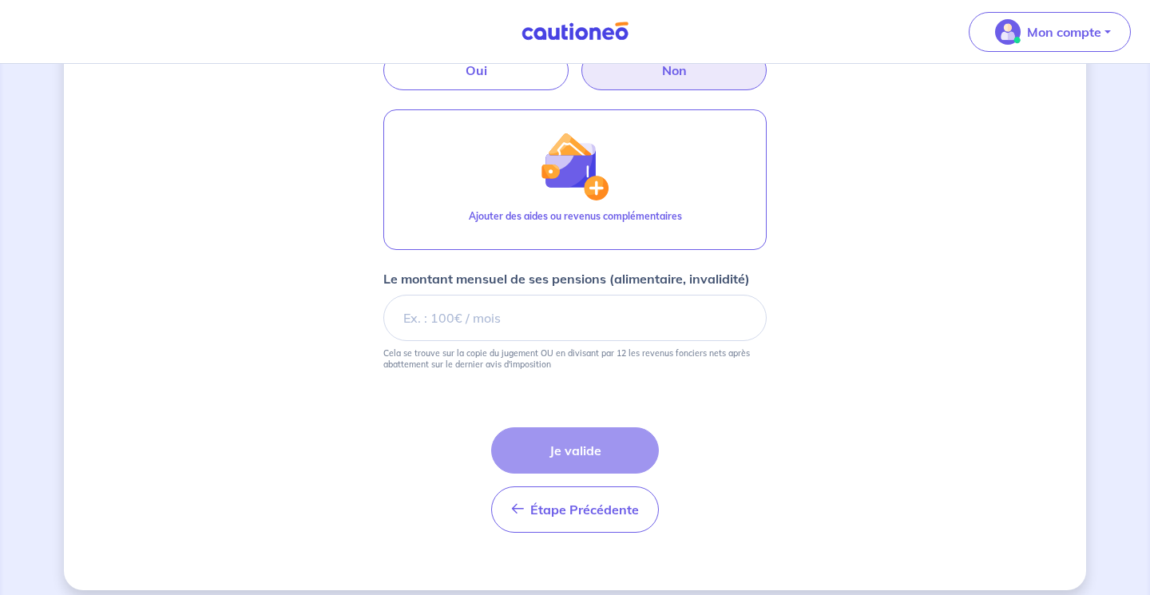
scroll to position [692, 0]
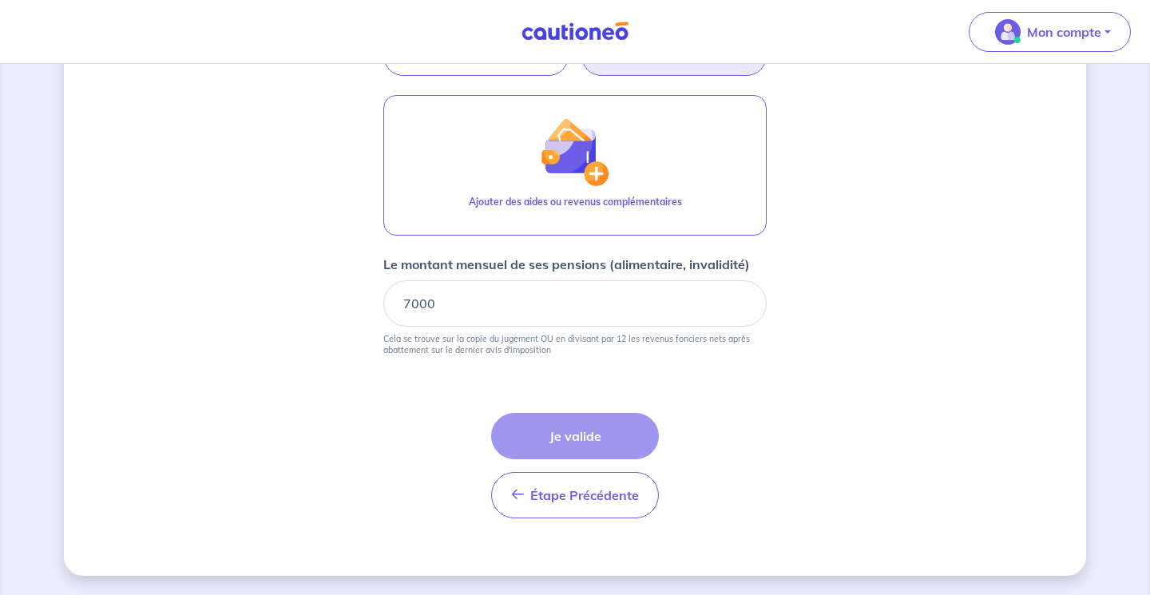
click at [629, 442] on div "Étape Précédente Précédent Je valide Je valide" at bounding box center [575, 465] width 168 height 105
click at [595, 445] on div "Étape Précédente Précédent Je valide Je valide" at bounding box center [575, 465] width 168 height 105
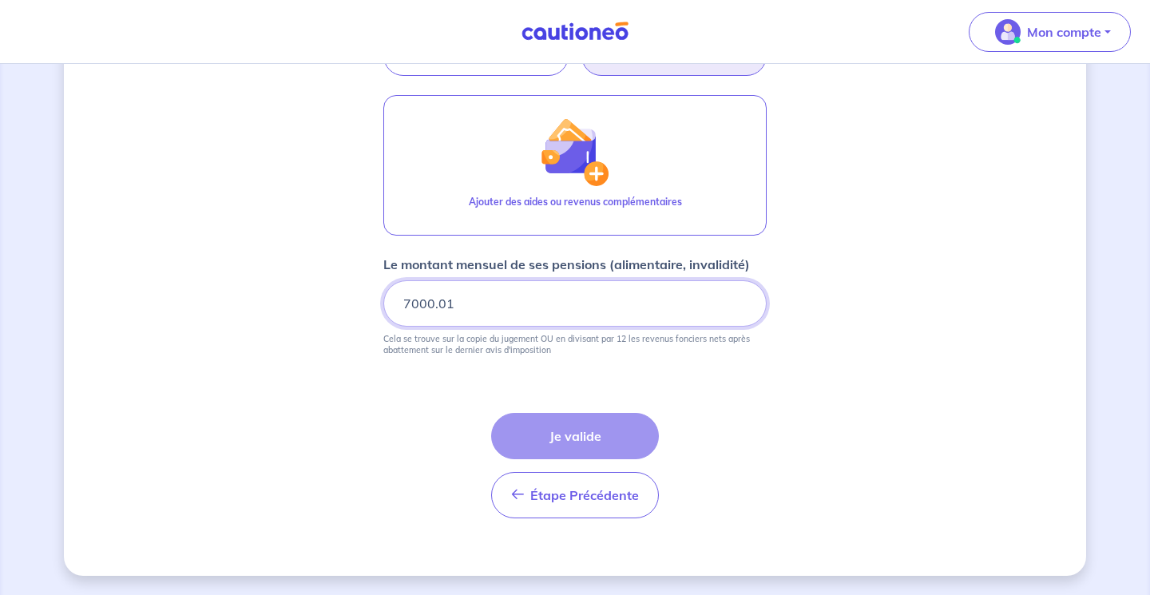
click at [742, 296] on input "7000.01" at bounding box center [574, 303] width 383 height 46
type input "7000"
click at [743, 307] on input "7000" at bounding box center [574, 303] width 383 height 46
click at [588, 450] on div "Étape Précédente Précédent Je valide Je valide" at bounding box center [575, 465] width 168 height 105
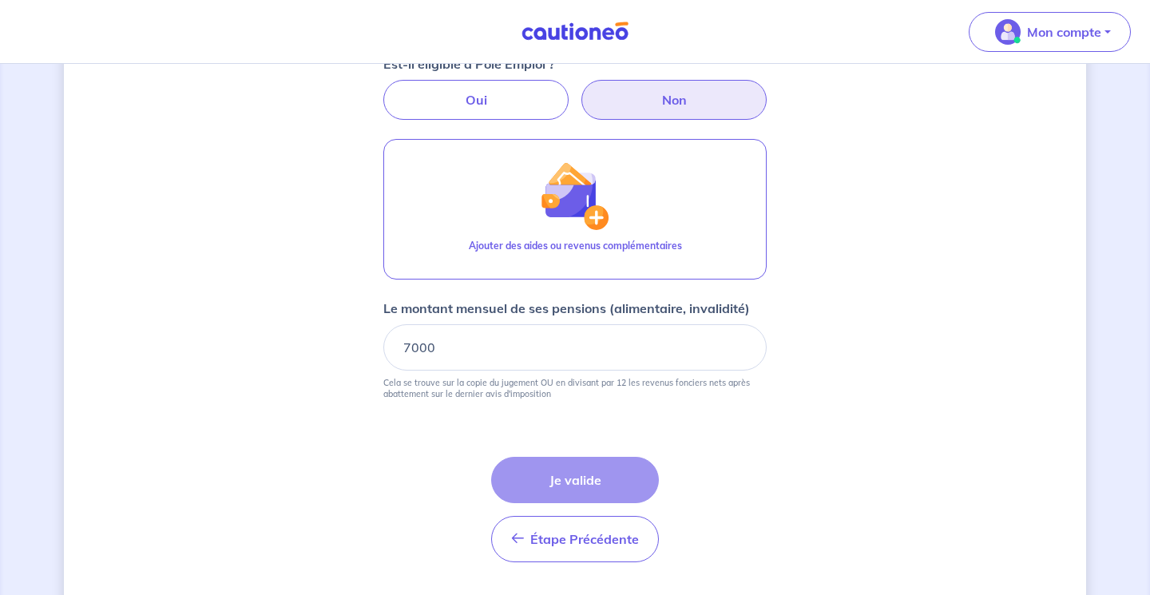
scroll to position [667, 0]
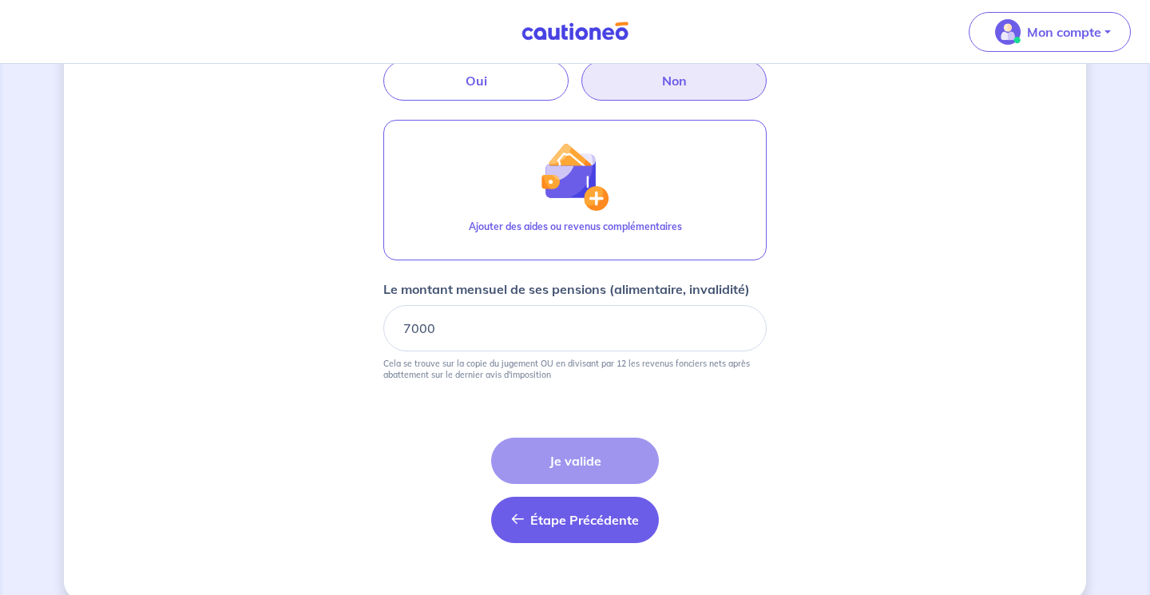
click at [604, 528] on button "Étape Précédente Précédent" at bounding box center [575, 520] width 168 height 46
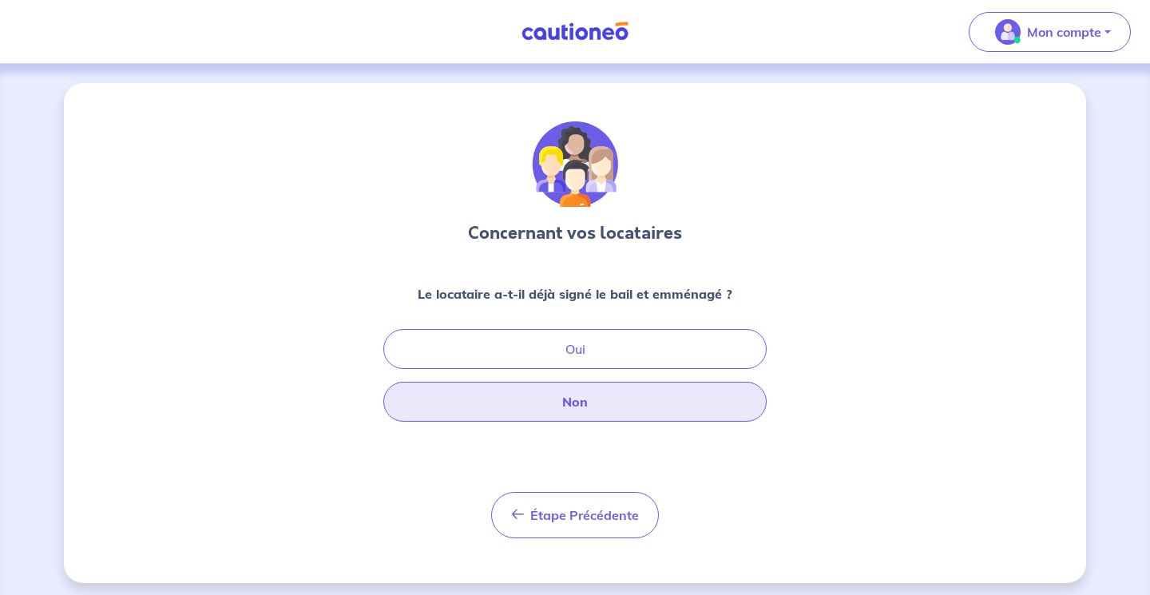
click at [630, 395] on button "Non" at bounding box center [574, 402] width 383 height 40
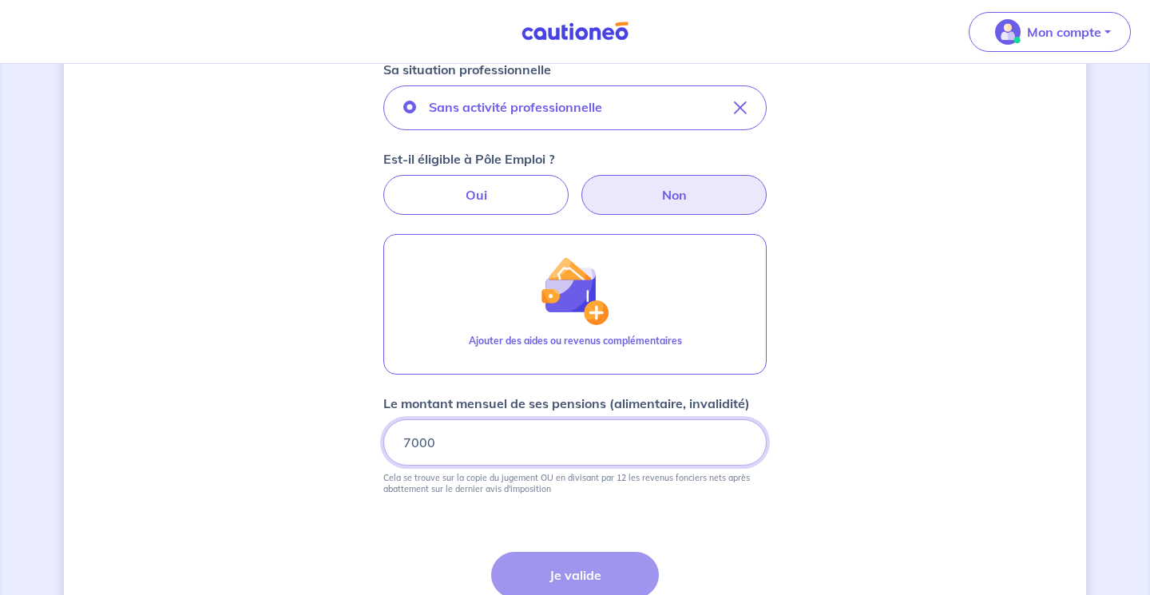
scroll to position [549, 0]
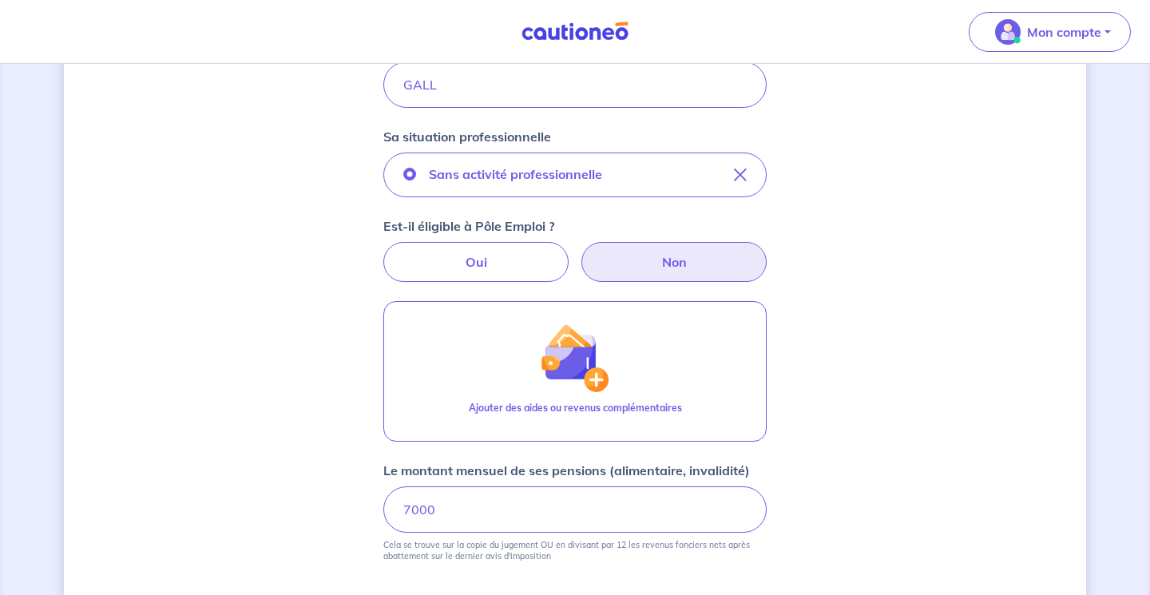
scroll to position [483, 0]
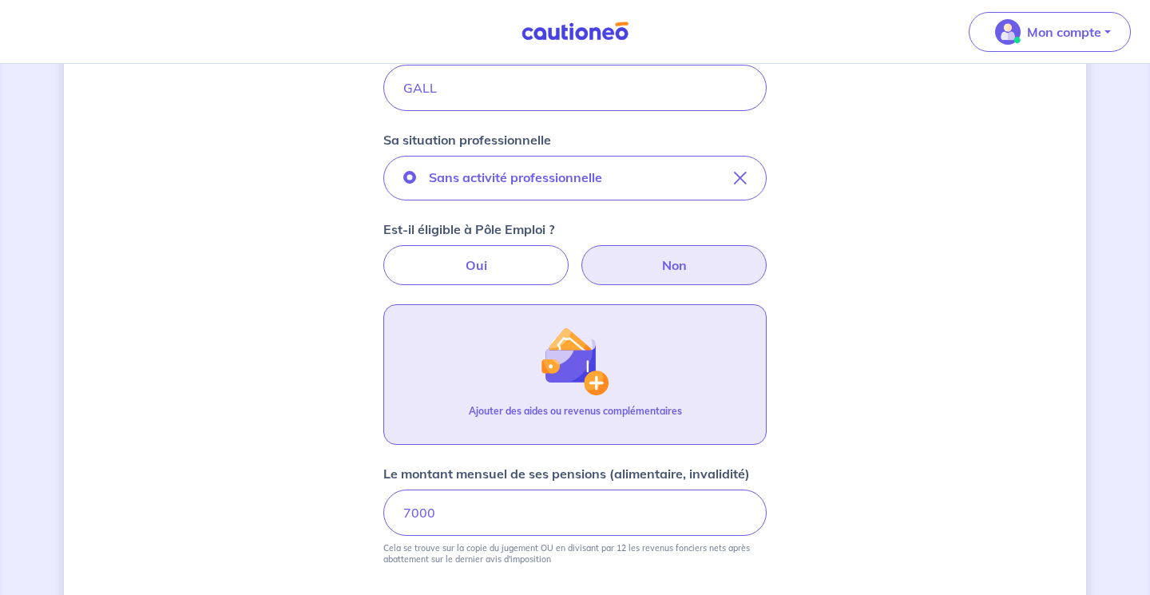
click at [600, 380] on img "button" at bounding box center [575, 361] width 69 height 69
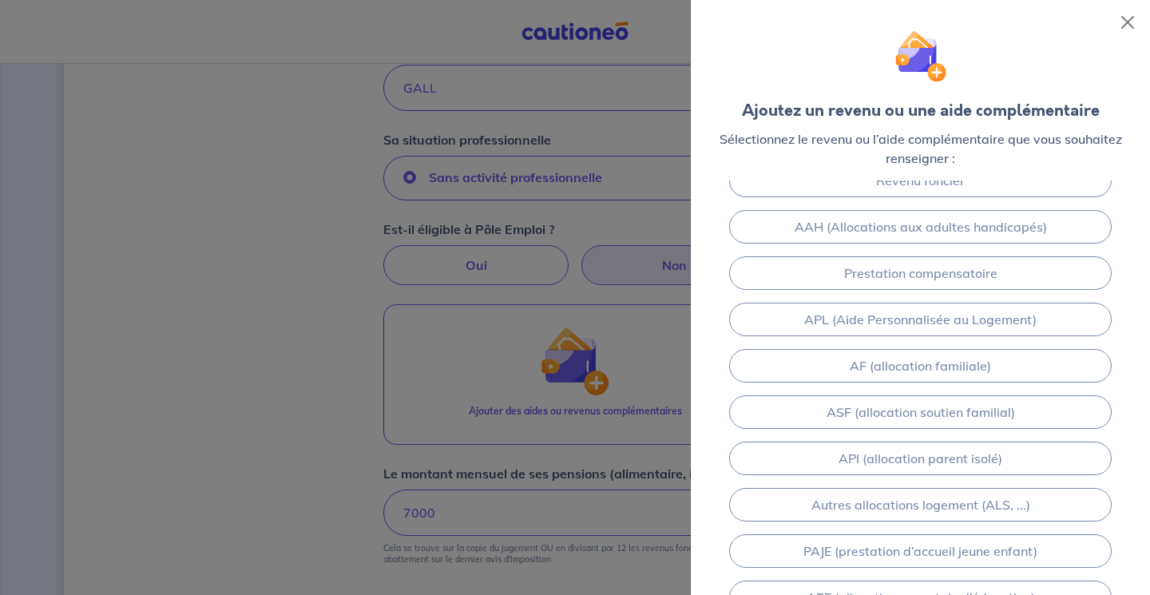
scroll to position [0, 0]
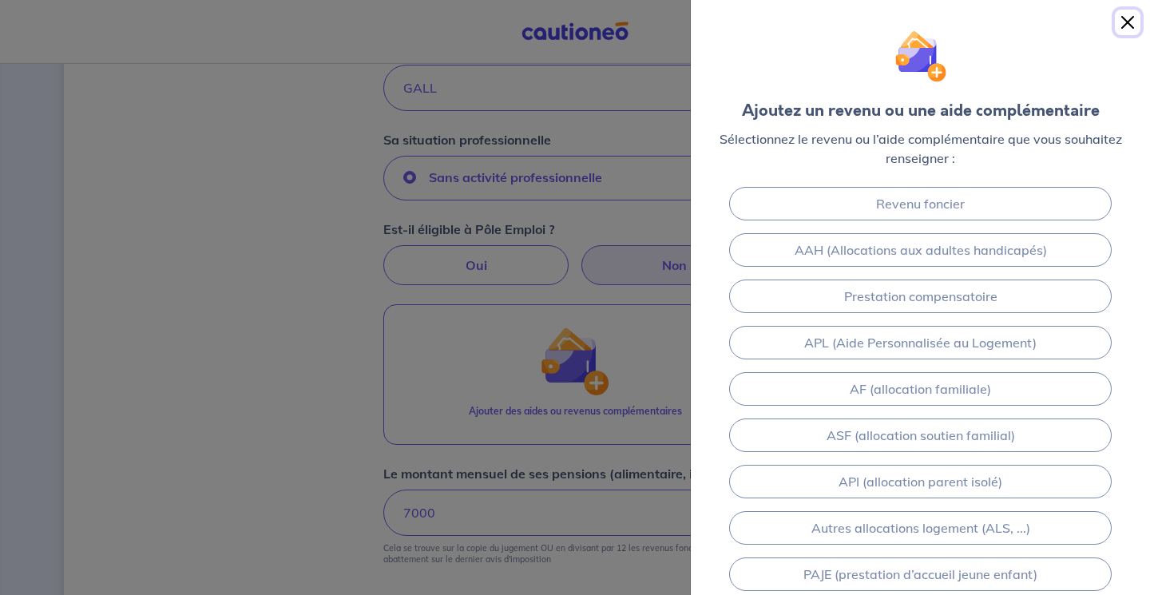
click at [1127, 26] on button "Close" at bounding box center [1128, 23] width 26 height 26
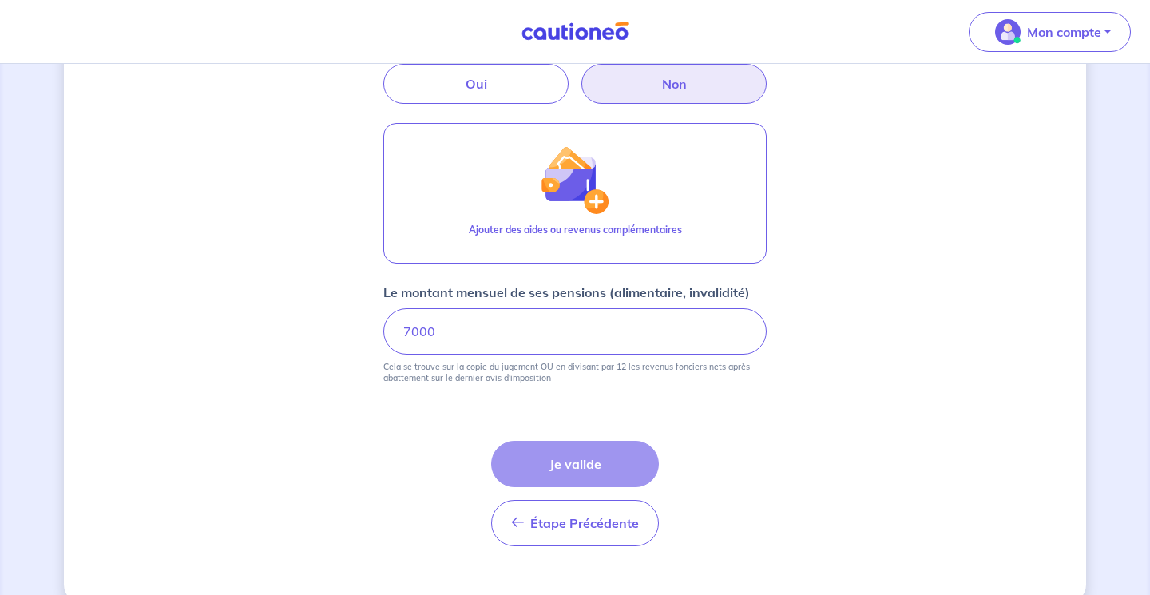
scroll to position [692, 0]
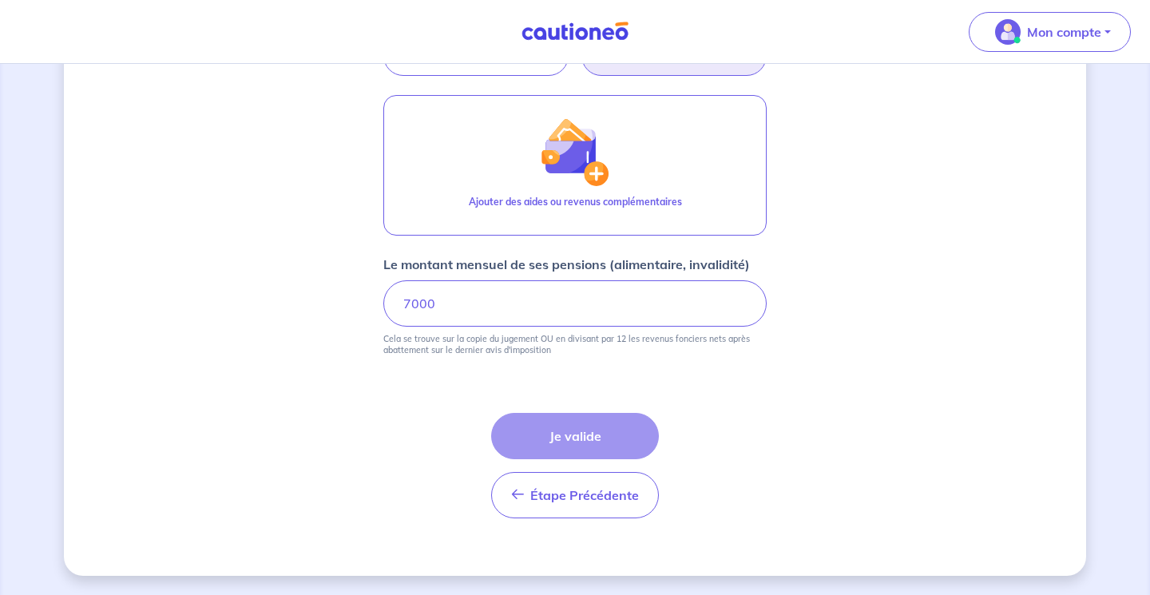
click at [621, 435] on div "Étape Précédente Précédent Je valide Je valide" at bounding box center [575, 465] width 168 height 105
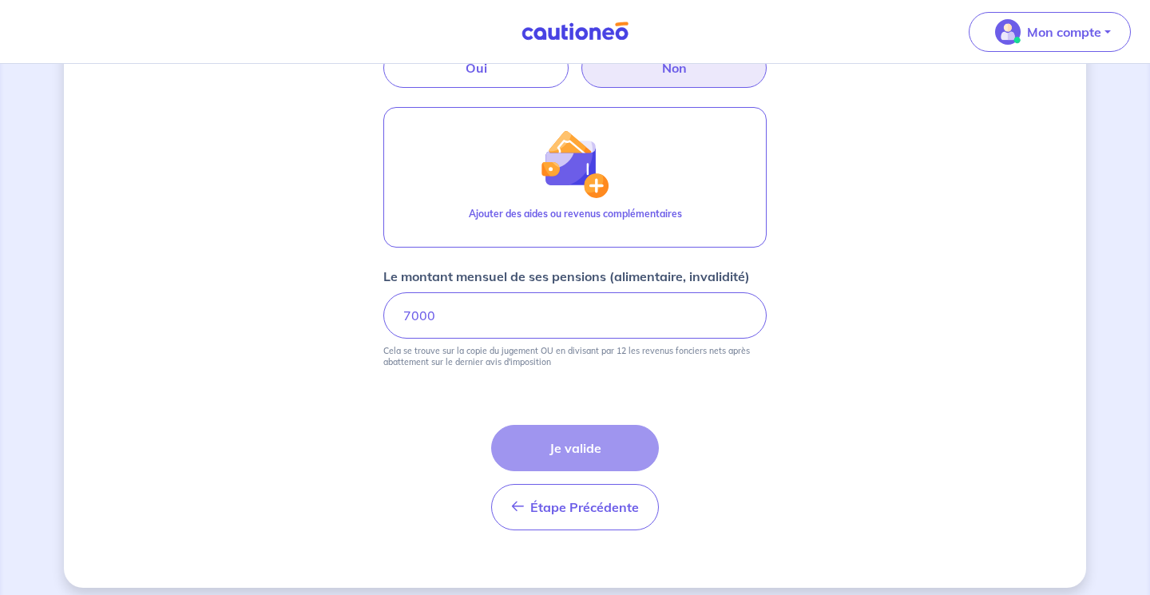
scroll to position [685, 0]
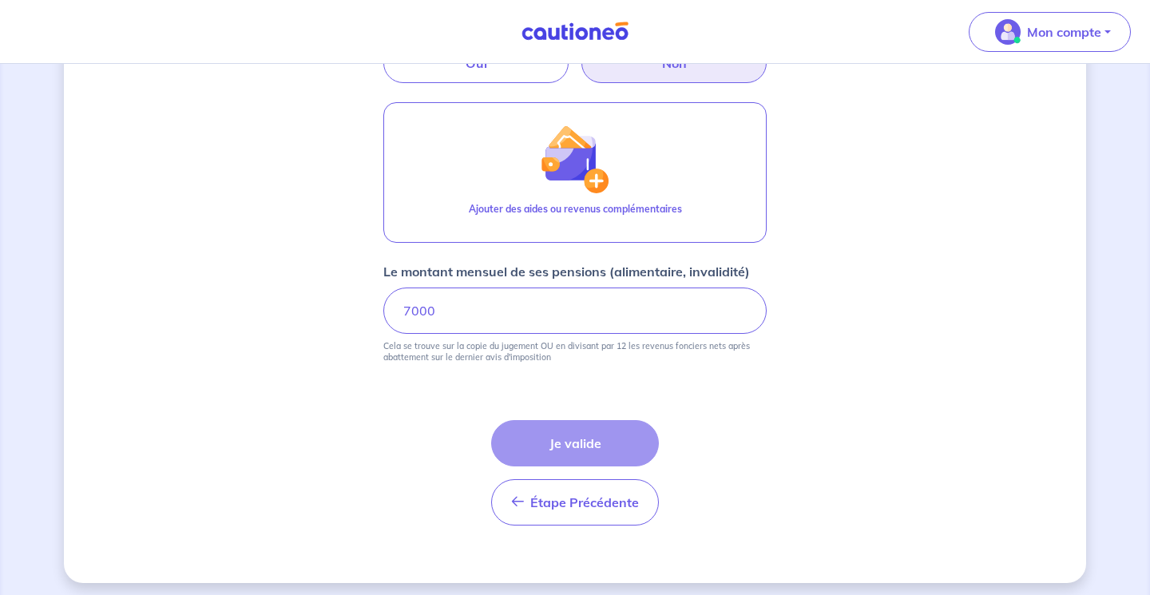
click at [580, 451] on div "Étape Précédente Précédent Je valide Je valide" at bounding box center [575, 472] width 168 height 105
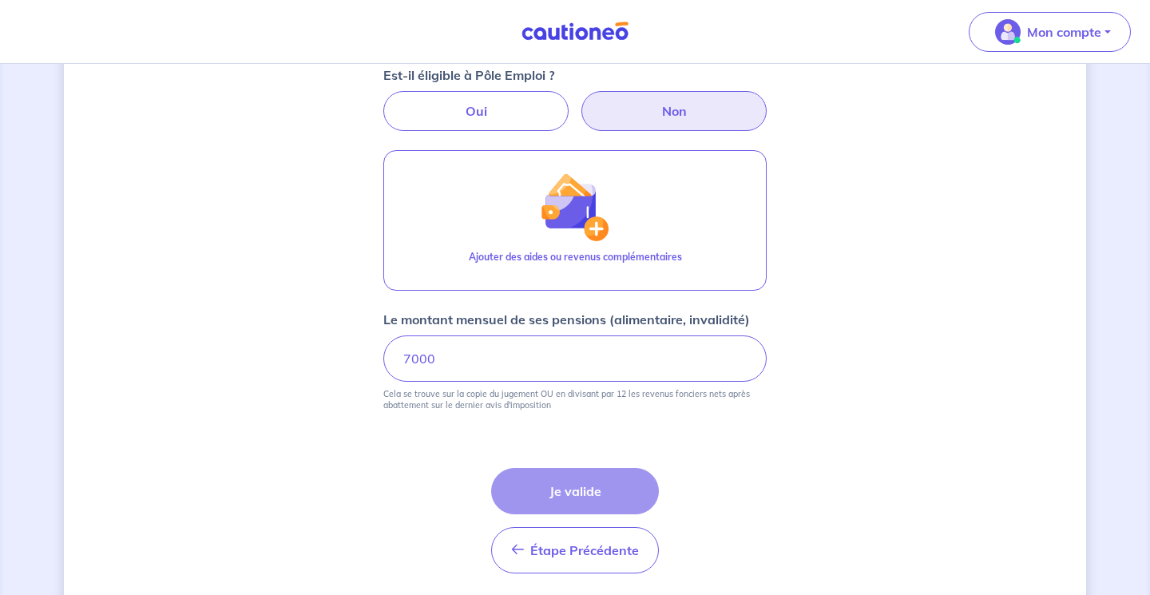
scroll to position [640, 0]
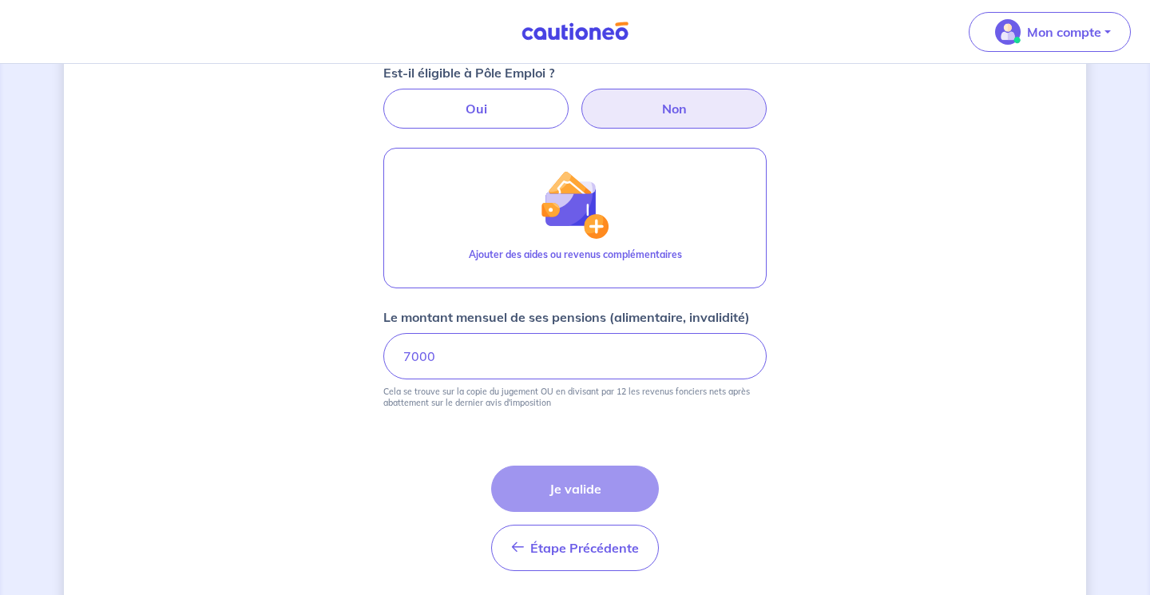
click at [612, 488] on div "Étape Précédente Précédent Je valide Je valide" at bounding box center [575, 517] width 168 height 105
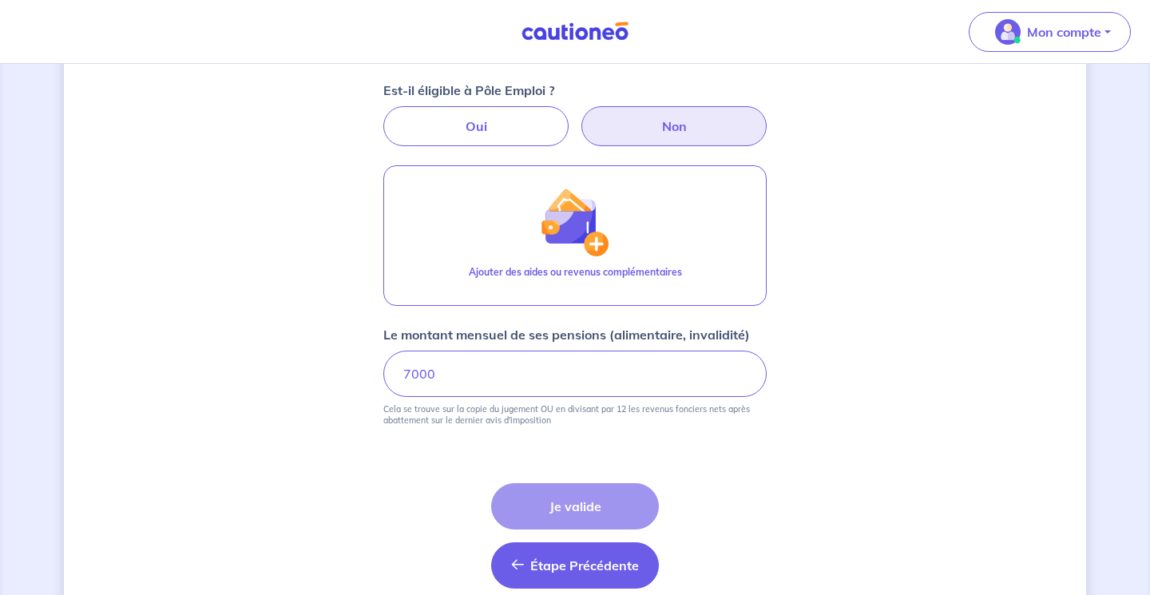
scroll to position [625, 0]
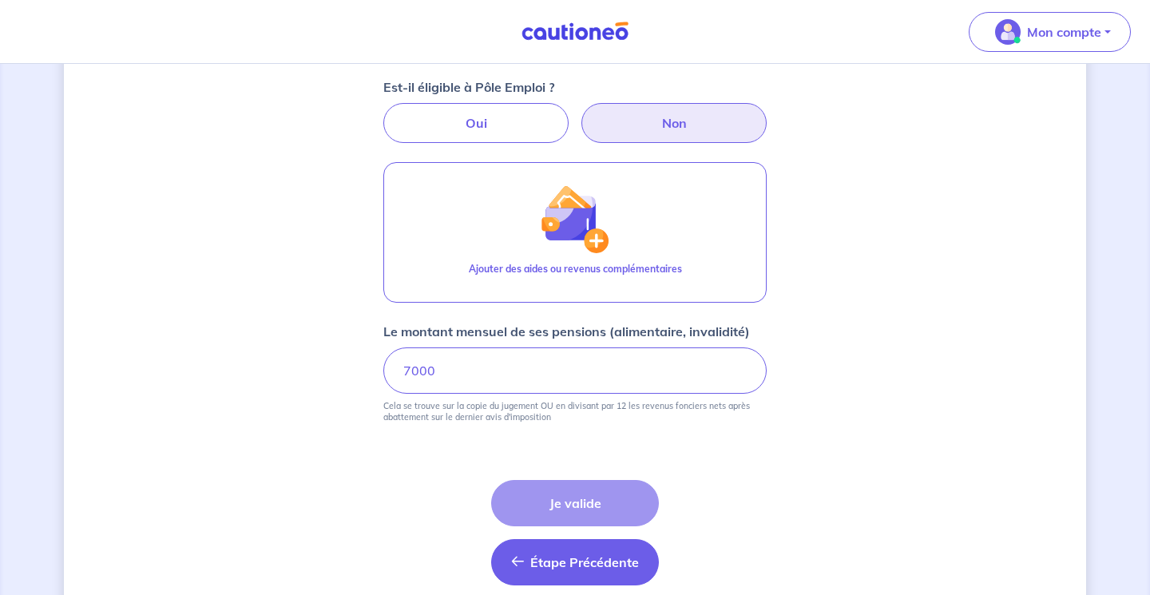
click at [614, 488] on div "Étape Précédente Précédent Je valide Je valide" at bounding box center [575, 532] width 168 height 105
click at [608, 501] on div "Étape Précédente Précédent Je valide Je valide" at bounding box center [575, 532] width 168 height 105
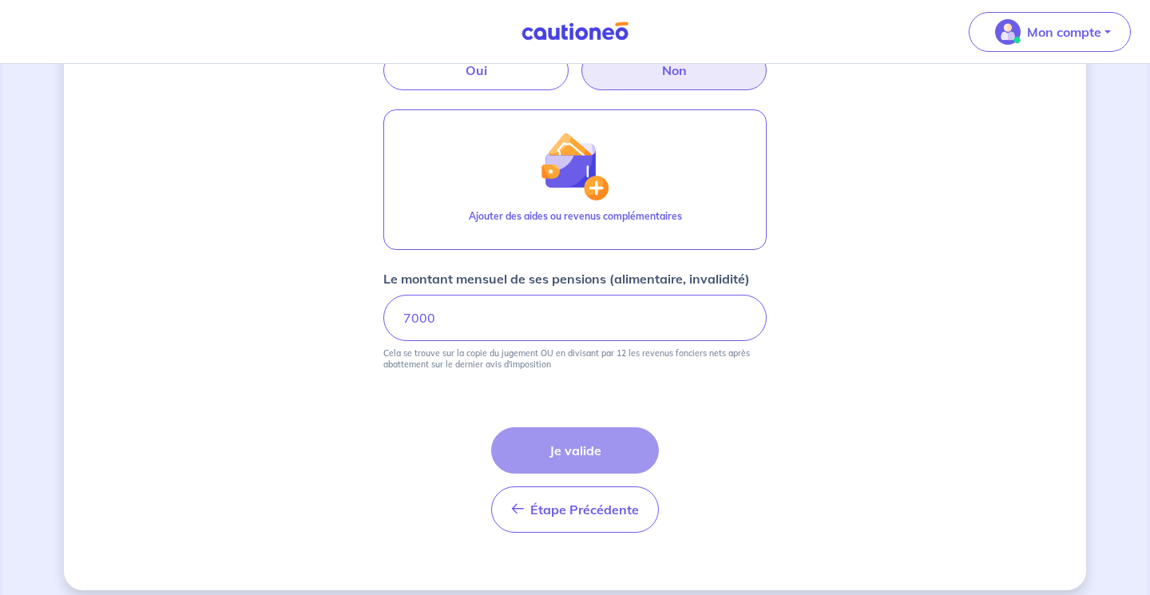
scroll to position [692, 0]
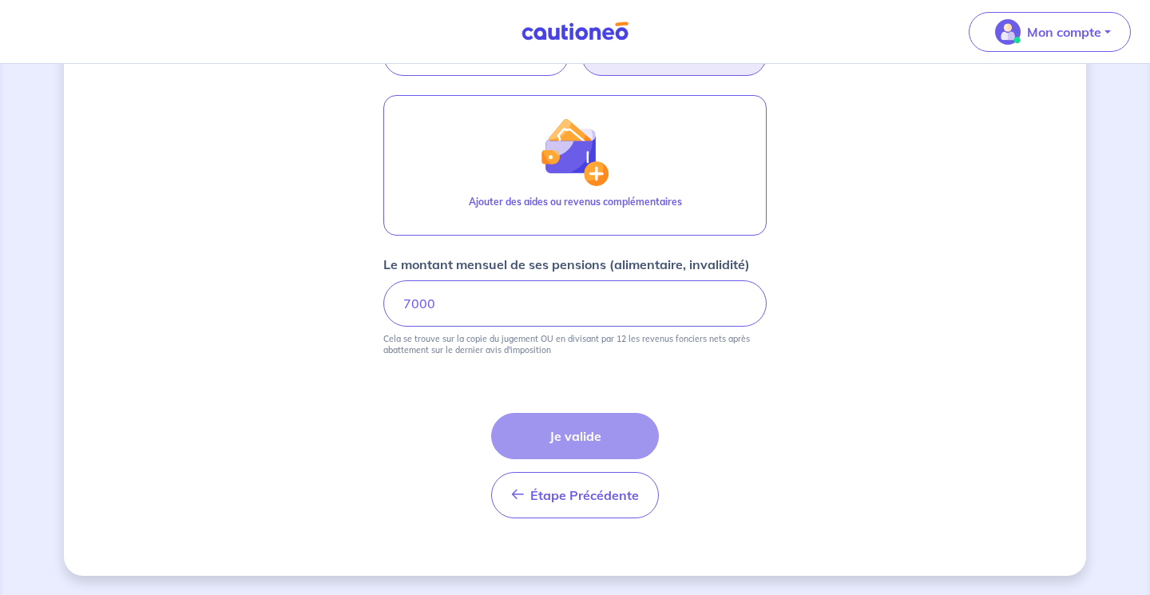
click at [592, 427] on div "Étape Précédente Précédent Je valide Je valide" at bounding box center [575, 465] width 168 height 105
click at [588, 489] on span "Étape Précédente" at bounding box center [584, 495] width 109 height 16
